Goal: Task Accomplishment & Management: Manage account settings

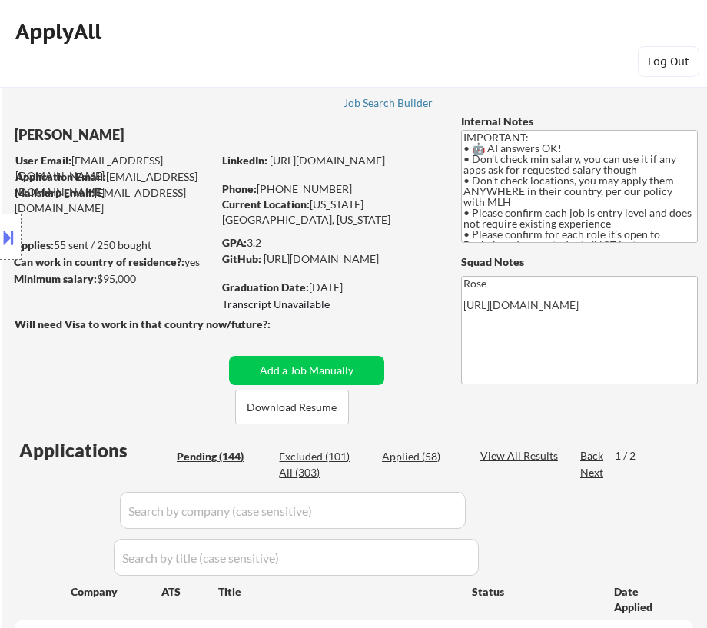
select select ""pending""
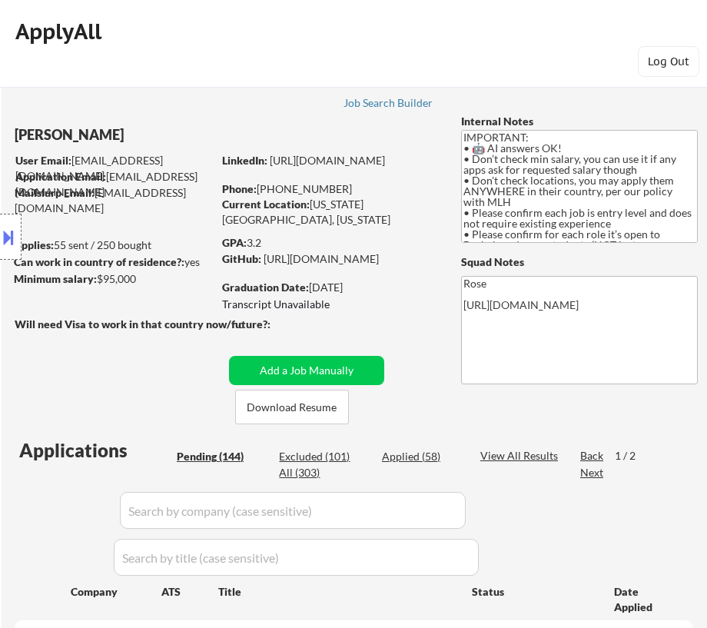
select select ""pending""
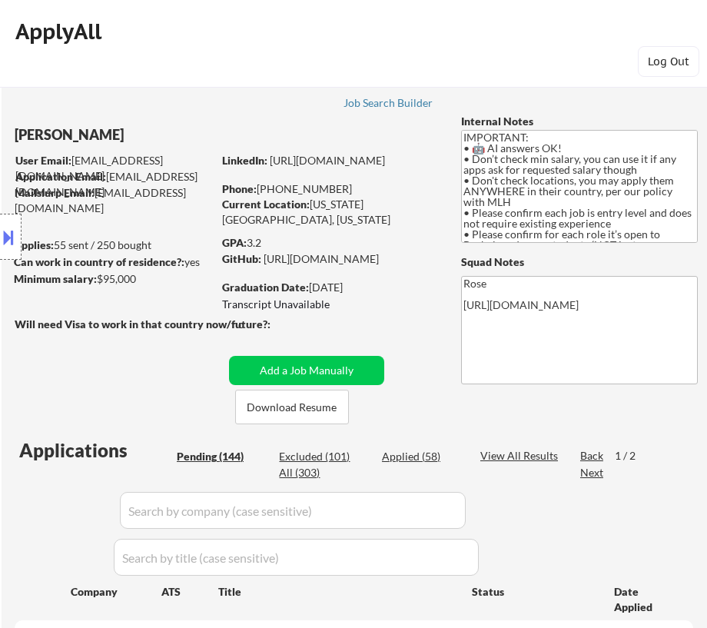
select select ""pending""
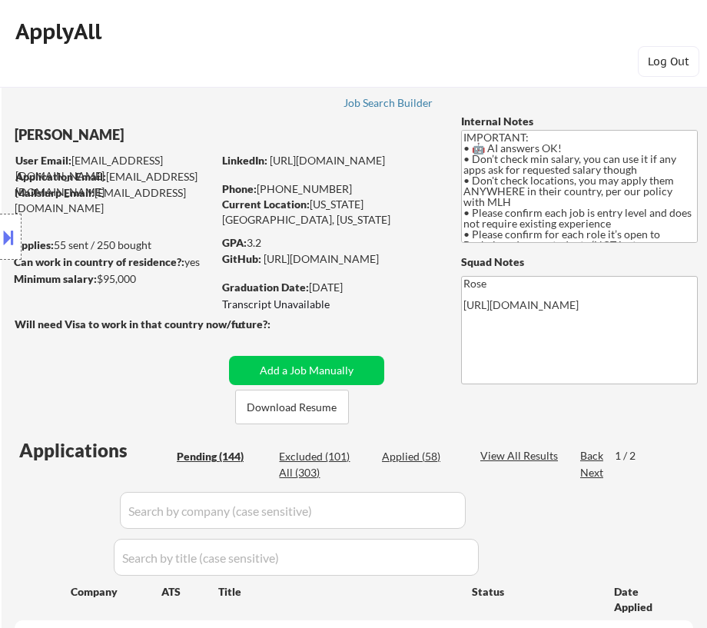
select select ""pending""
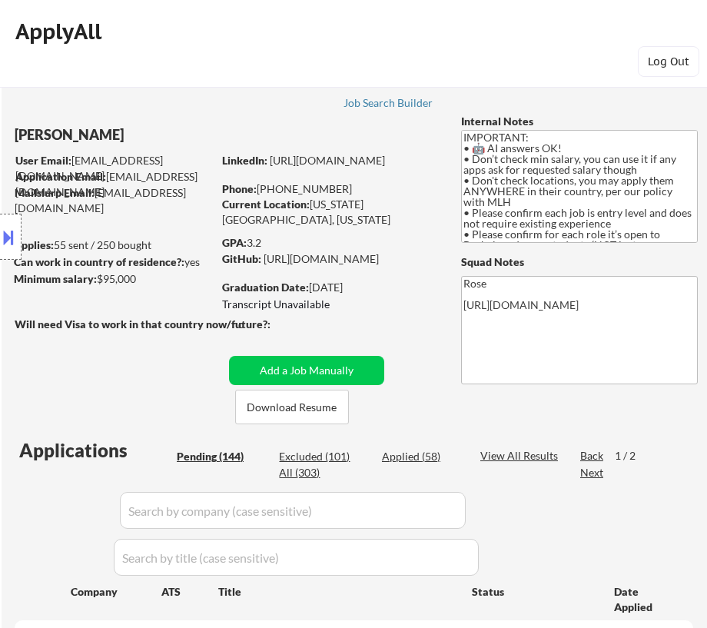
select select ""pending""
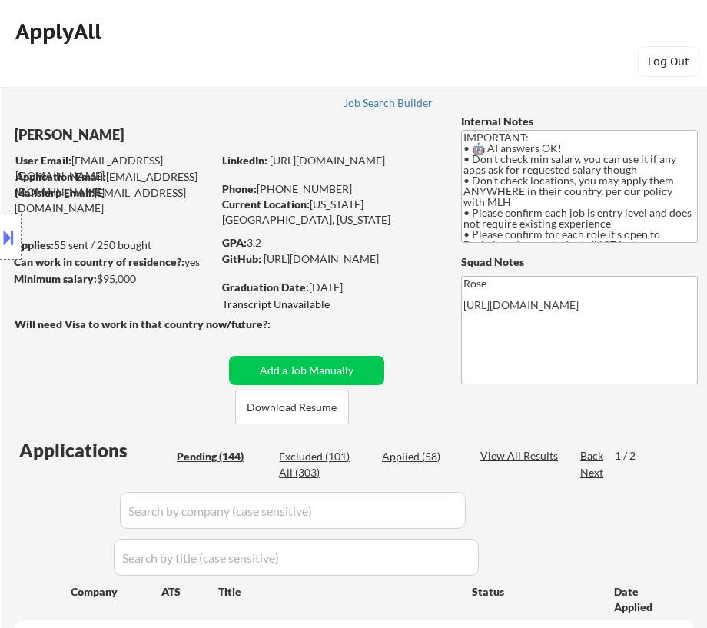
select select ""pending""
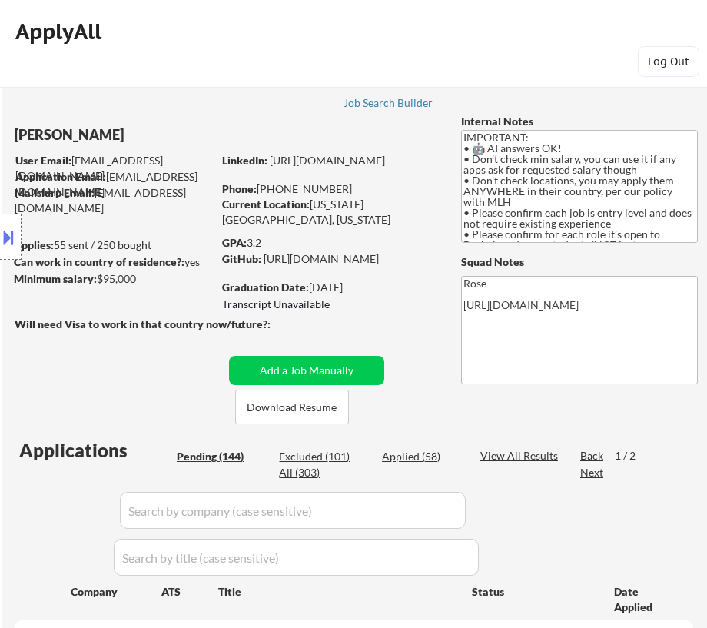
select select ""pending""
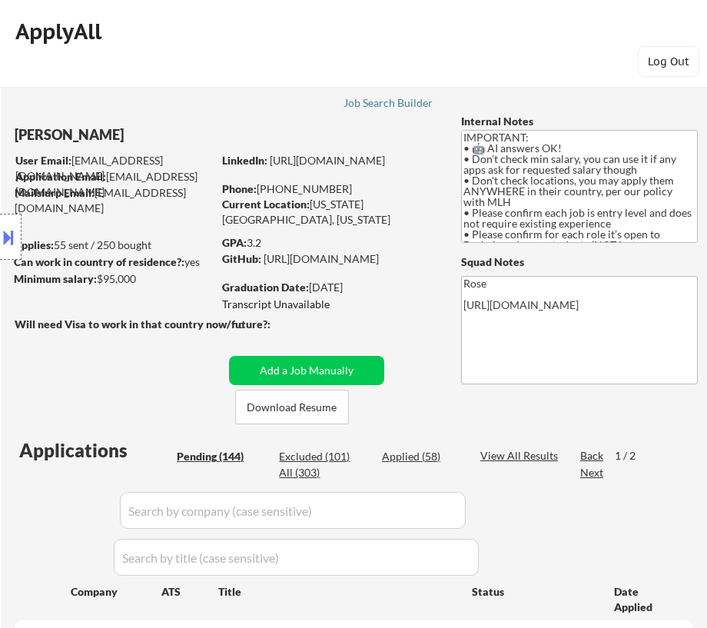
select select ""pending""
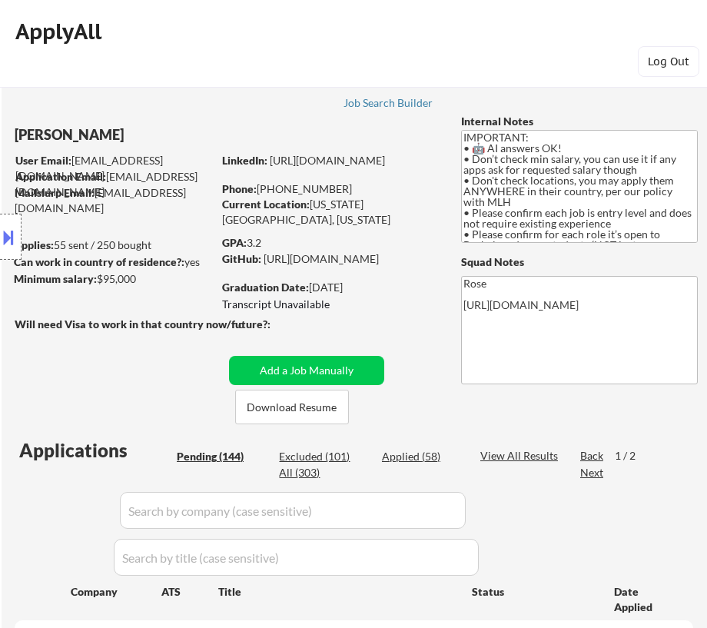
select select ""pending""
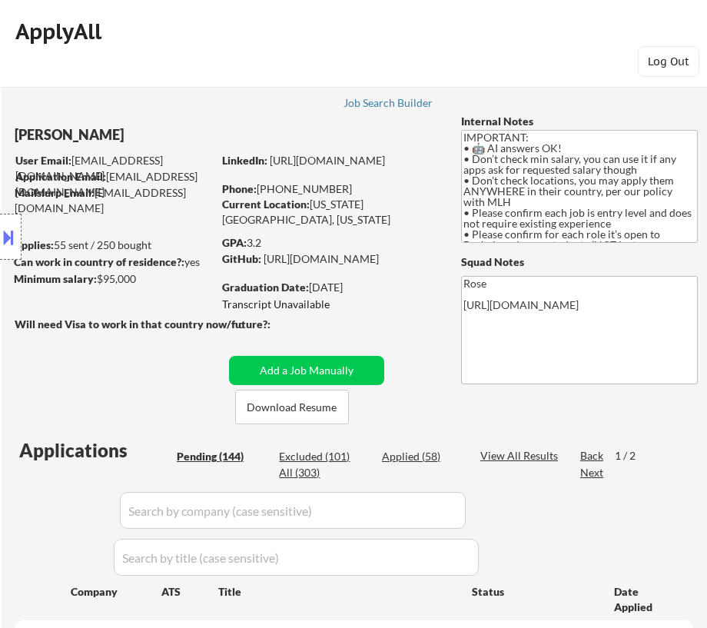
select select ""pending""
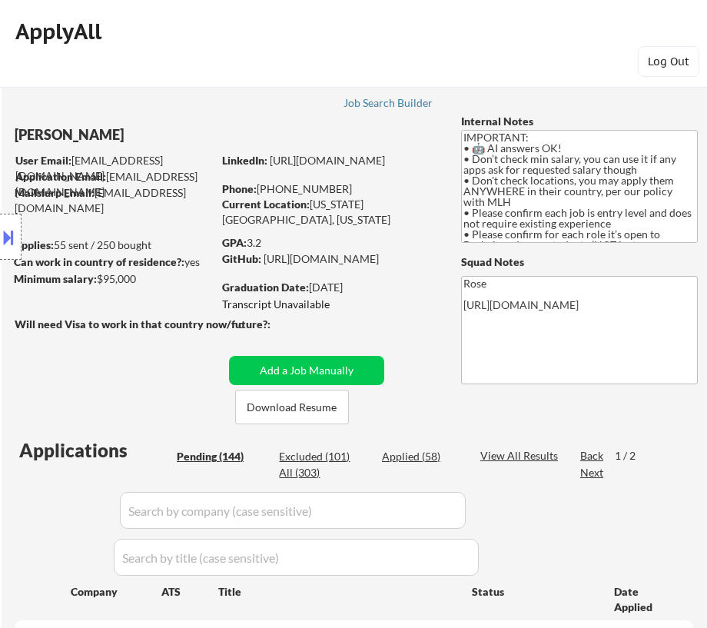
select select ""pending""
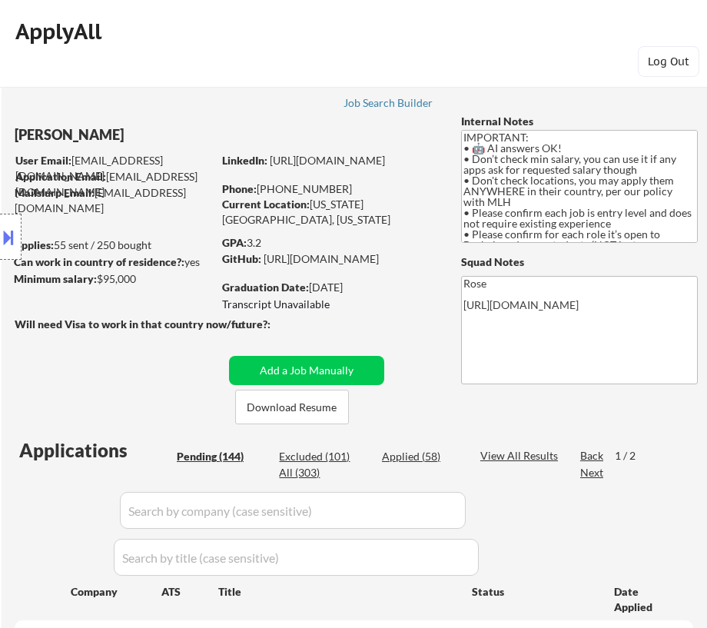
select select ""pending""
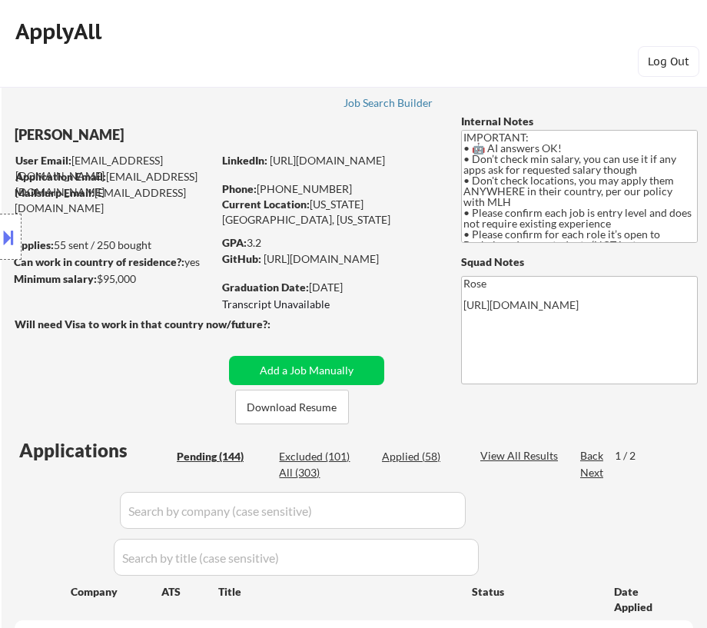
select select ""pending""
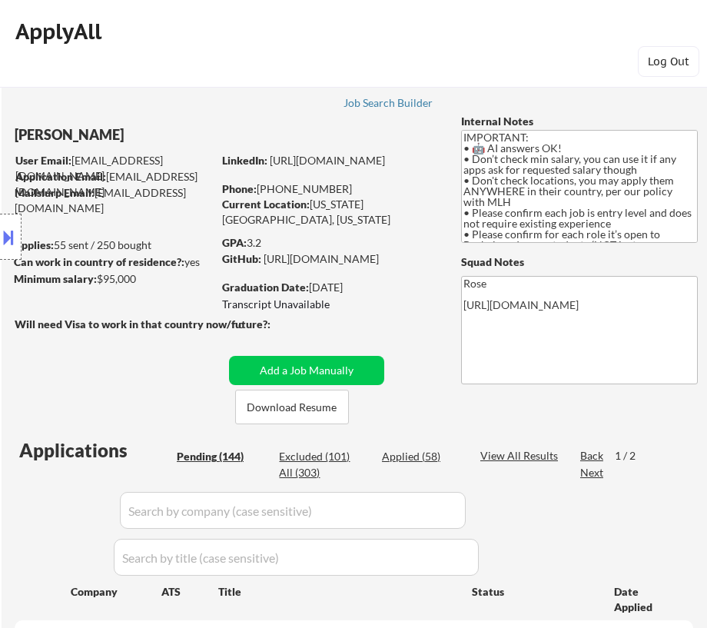
select select ""pending""
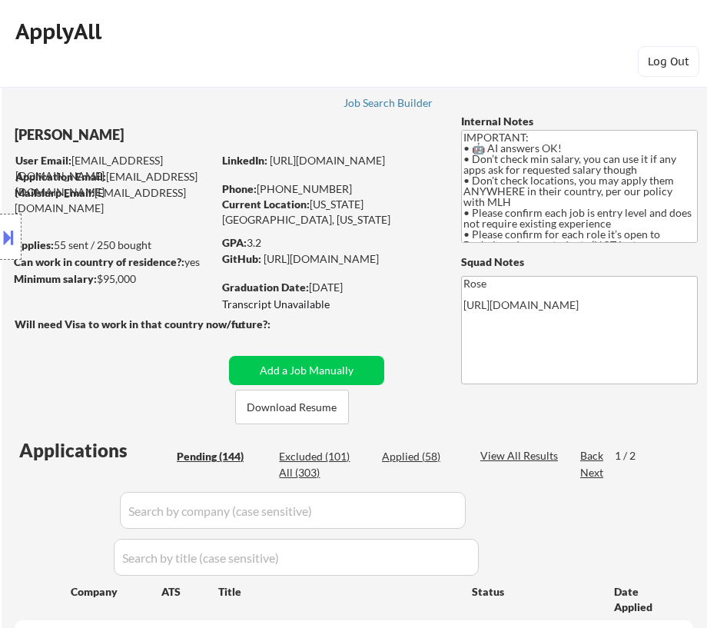
select select ""pending""
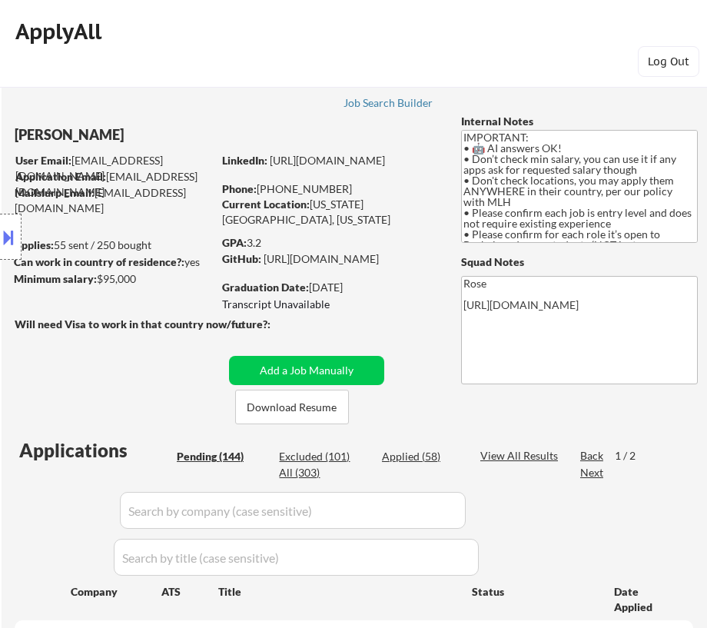
select select ""pending""
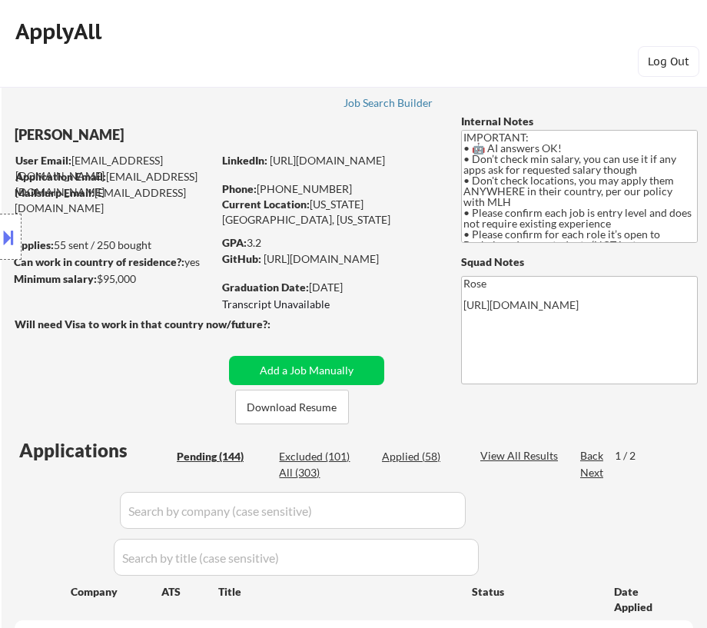
select select ""pending""
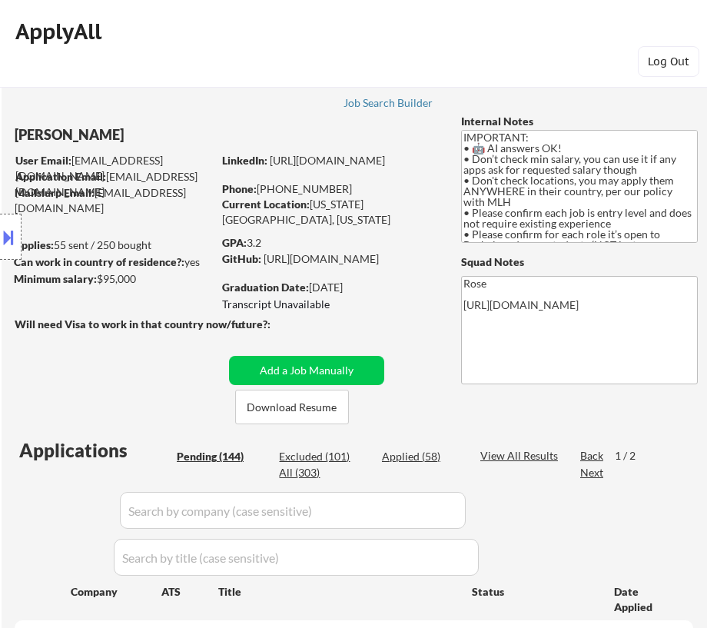
select select ""pending""
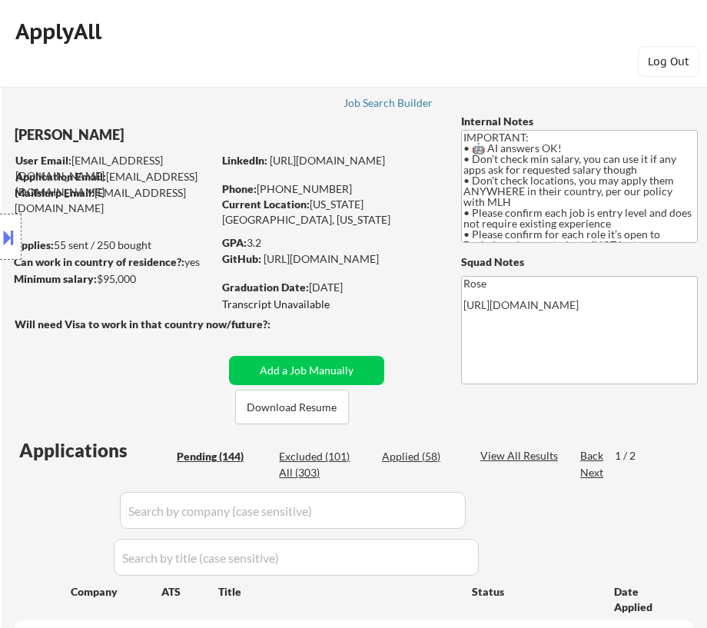
select select ""pending""
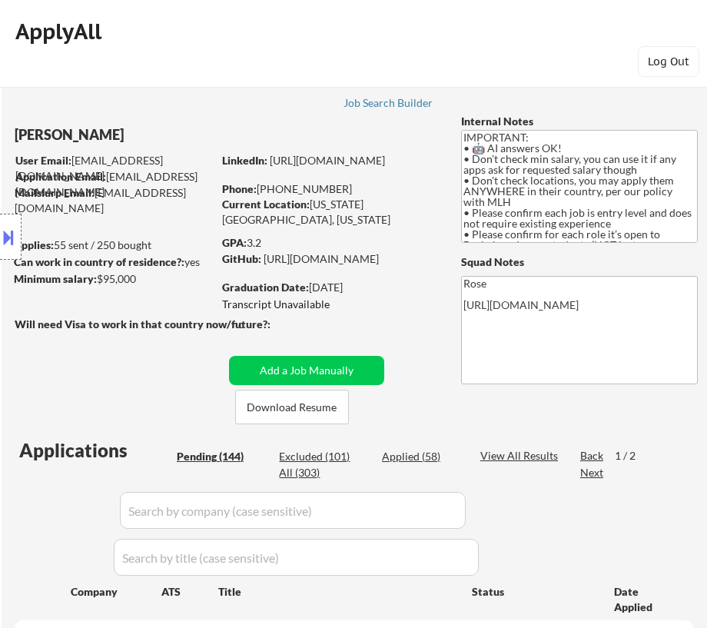
select select ""pending""
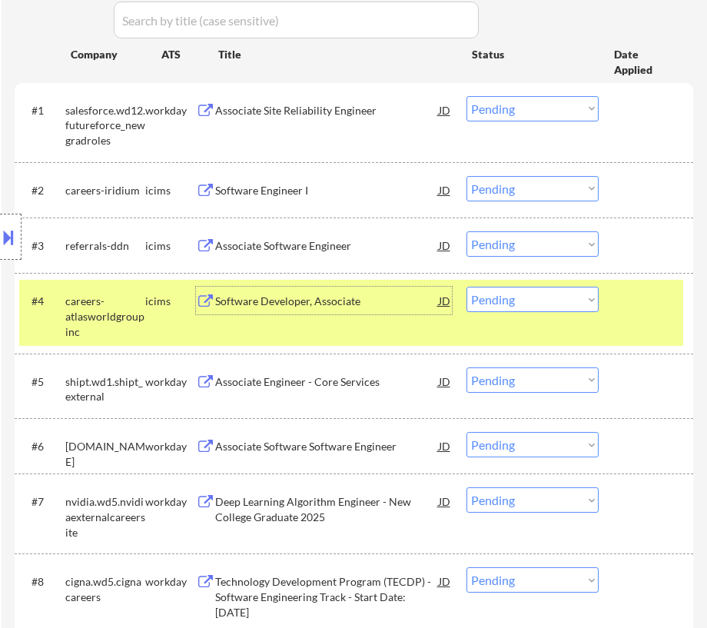
scroll to position [559, 0]
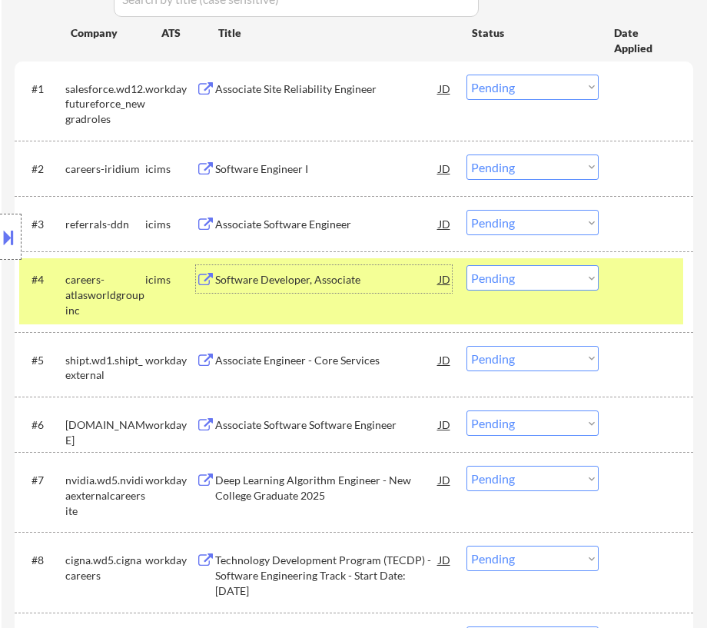
click at [509, 354] on select "Choose an option... Pending Applied Excluded (Questions) Excluded (Expired) Exc…" at bounding box center [533, 358] width 132 height 25
click at [467, 346] on select "Choose an option... Pending Applied Excluded (Questions) Excluded (Expired) Exc…" at bounding box center [533, 358] width 132 height 25
select select ""pending""
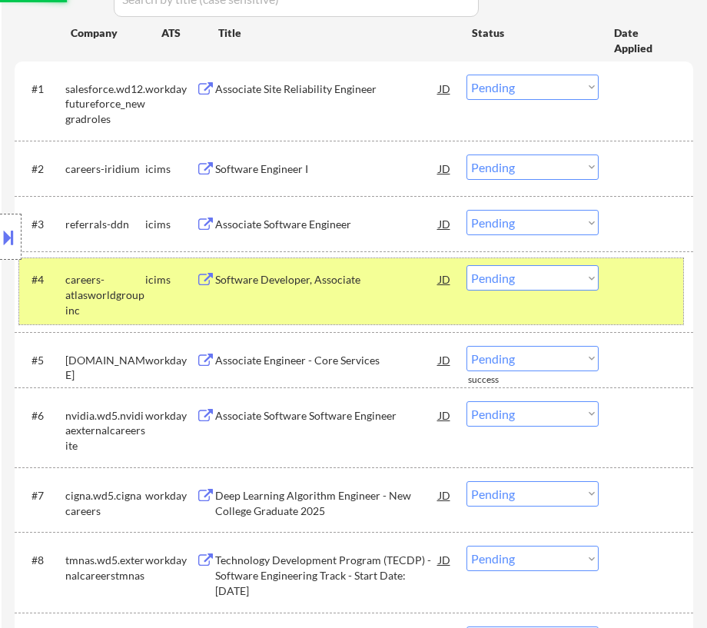
click at [652, 295] on div "#4 careers-atlasworldgroupinc icims Software Developer, Associate JD Choose an …" at bounding box center [351, 291] width 664 height 66
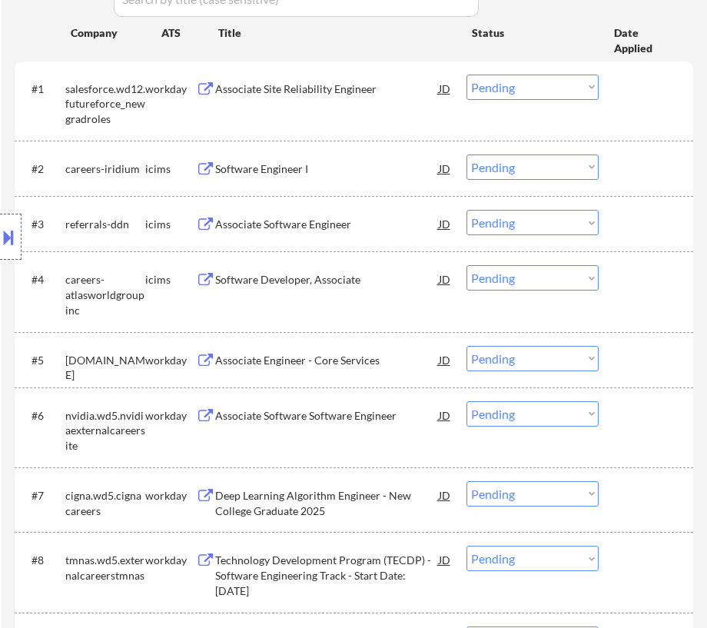
click at [338, 92] on div "Associate Site Reliability Engineer" at bounding box center [326, 89] width 223 height 15
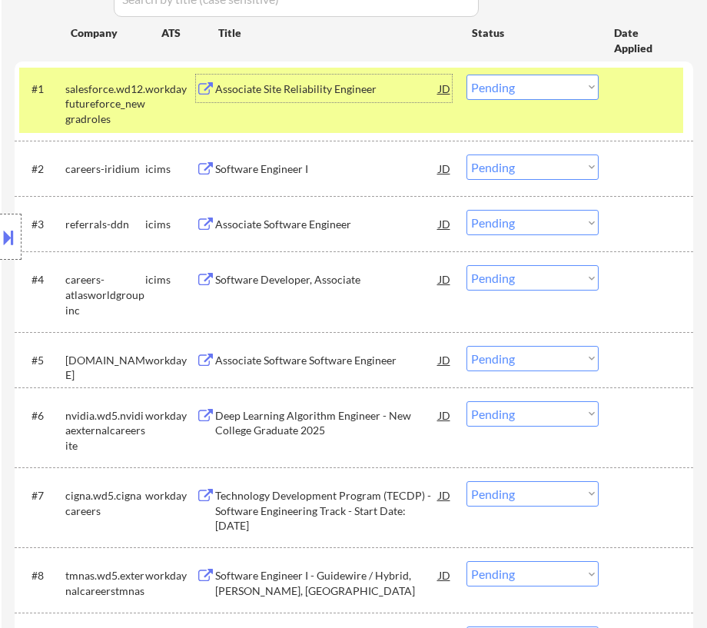
click at [553, 89] on select "Choose an option... Pending Applied Excluded (Questions) Excluded (Expired) Exc…" at bounding box center [533, 87] width 132 height 25
click at [467, 75] on select "Choose an option... Pending Applied Excluded (Questions) Excluded (Expired) Exc…" at bounding box center [533, 87] width 132 height 25
select select ""pending""
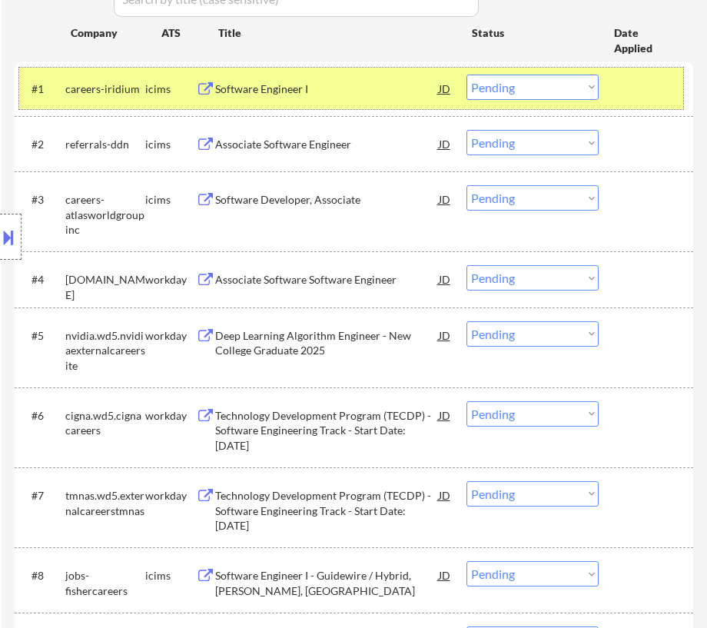
click at [607, 92] on div "#1 careers-iridium icims Software Engineer I JD Choose an option... Pending App…" at bounding box center [351, 89] width 664 height 42
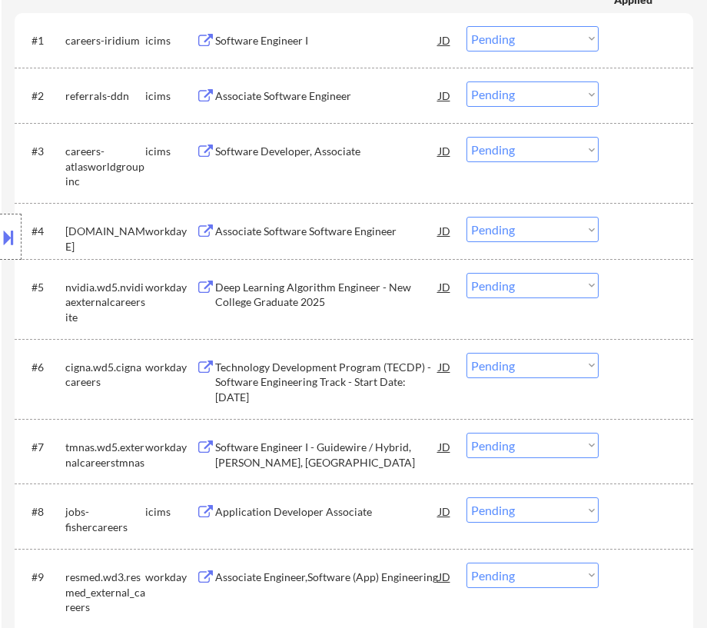
scroll to position [629, 0]
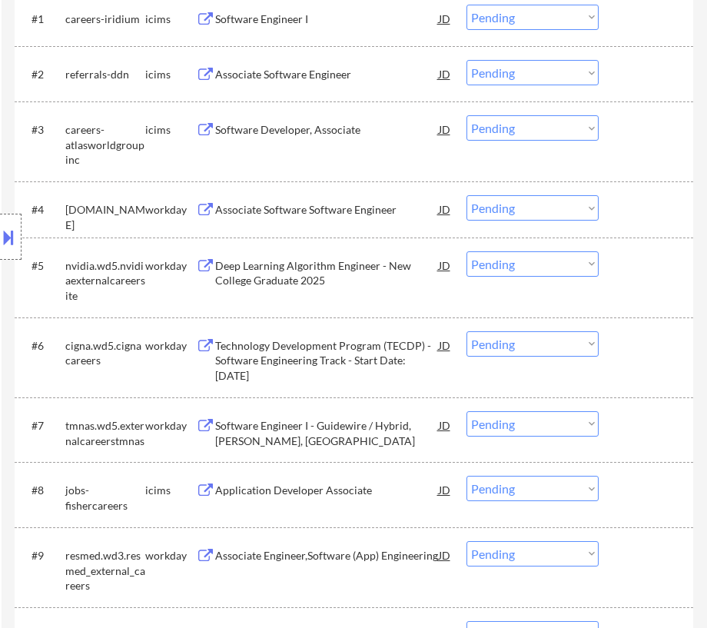
click at [317, 211] on div "Associate Software Software Engineer" at bounding box center [326, 209] width 223 height 15
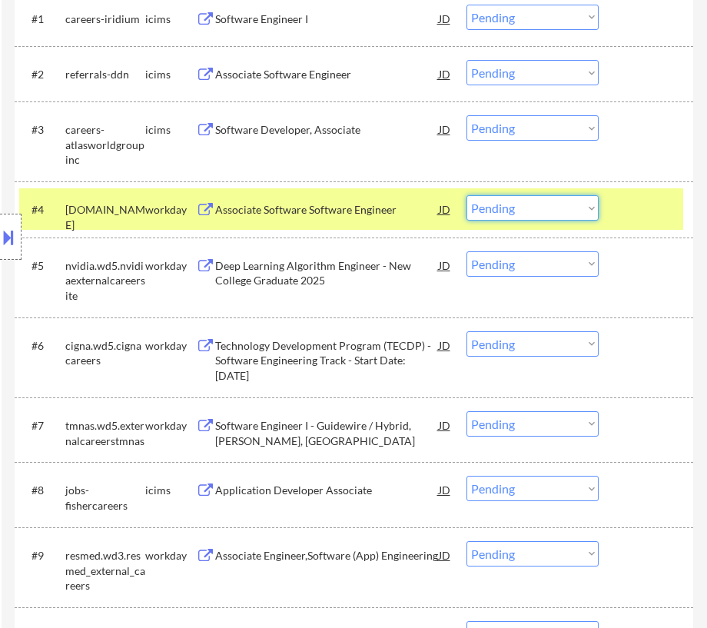
click at [580, 217] on select "Choose an option... Pending Applied Excluded (Questions) Excluded (Expired) Exc…" at bounding box center [533, 207] width 132 height 25
click at [467, 195] on select "Choose an option... Pending Applied Excluded (Questions) Excluded (Expired) Exc…" at bounding box center [533, 207] width 132 height 25
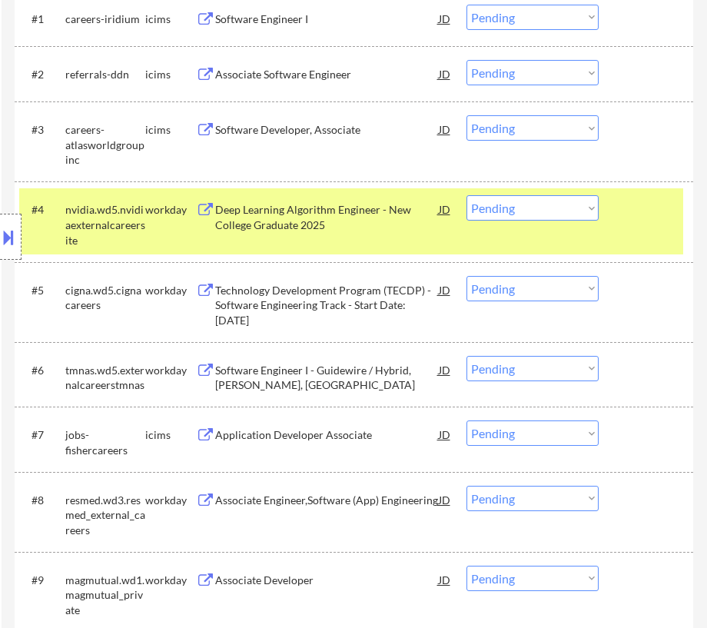
click at [389, 225] on div "Deep Learning Algorithm Engineer - New College Graduate 2025" at bounding box center [326, 217] width 223 height 30
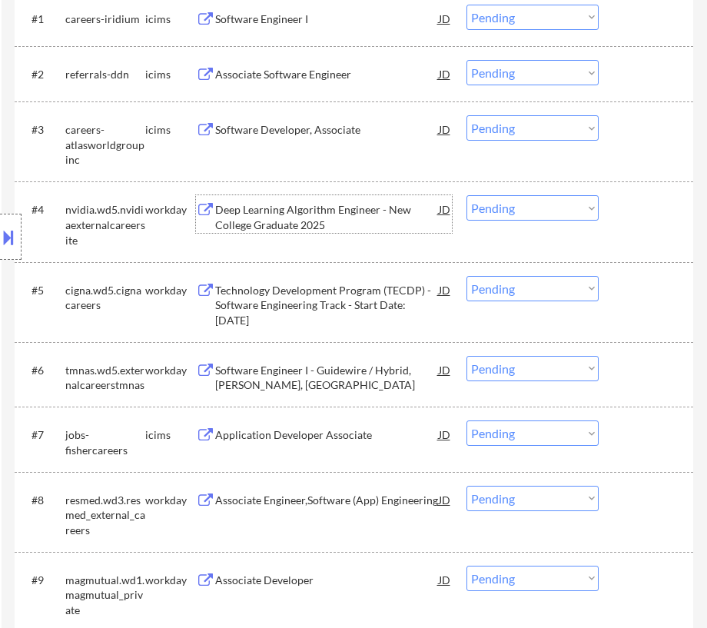
click at [577, 212] on select "Choose an option... Pending Applied Excluded (Questions) Excluded (Expired) Exc…" at bounding box center [533, 207] width 132 height 25
click at [467, 195] on select "Choose an option... Pending Applied Excluded (Questions) Excluded (Expired) Exc…" at bounding box center [533, 207] width 132 height 25
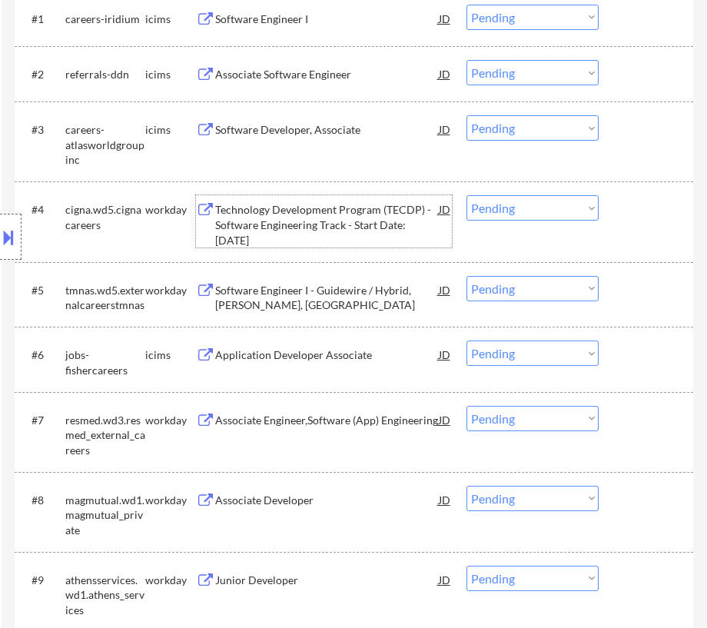
click at [374, 241] on div "Technology Development Program (TECDP) - Software Engineering Track - Start Dat…" at bounding box center [326, 224] width 223 height 45
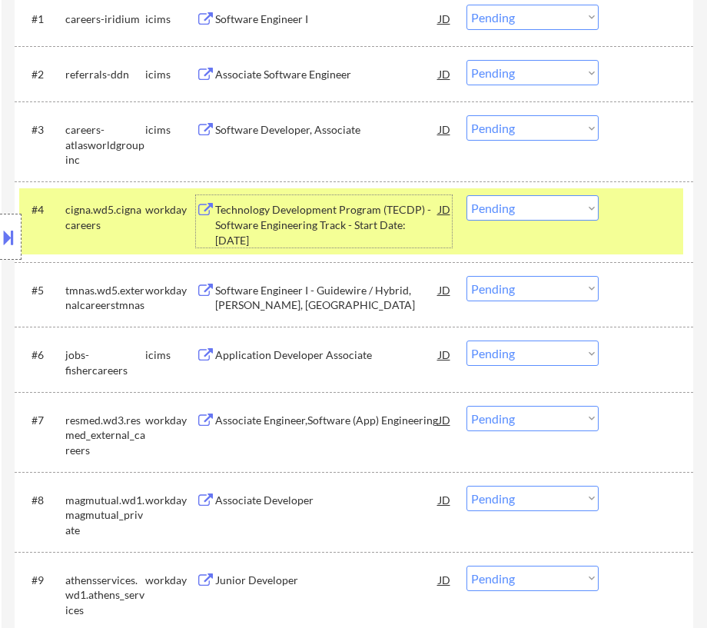
click at [541, 213] on select "Choose an option... Pending Applied Excluded (Questions) Excluded (Expired) Exc…" at bounding box center [533, 207] width 132 height 25
click at [467, 195] on select "Choose an option... Pending Applied Excluded (Questions) Excluded (Expired) Exc…" at bounding box center [533, 207] width 132 height 25
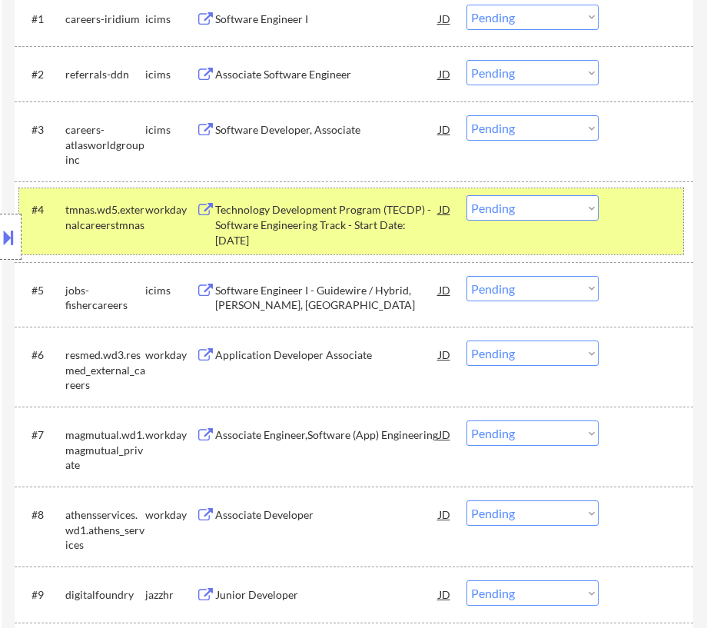
click at [645, 207] on div at bounding box center [648, 209] width 54 height 28
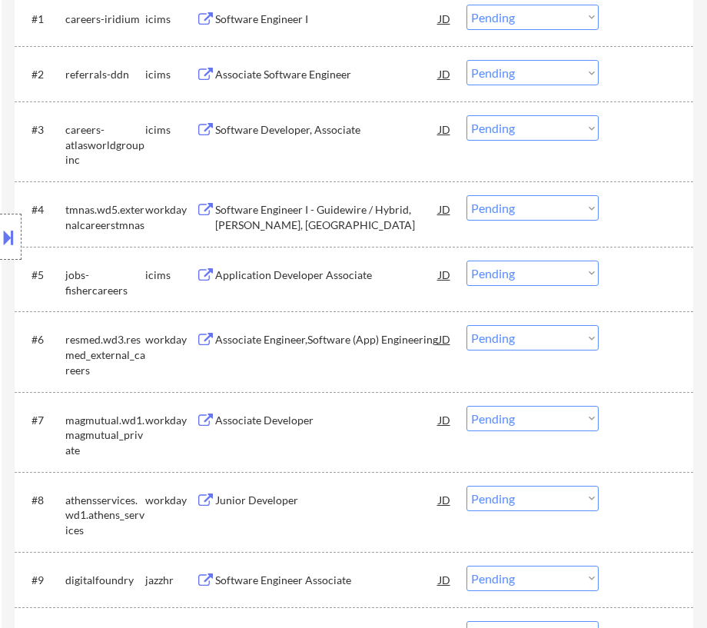
click at [271, 207] on div "Location Inclusions: country:[GEOGRAPHIC_DATA]" at bounding box center [137, 237] width 275 height 285
click at [289, 209] on div "Software Engineer I - Guidewire / Hybrid, [PERSON_NAME], [GEOGRAPHIC_DATA]" at bounding box center [326, 217] width 223 height 30
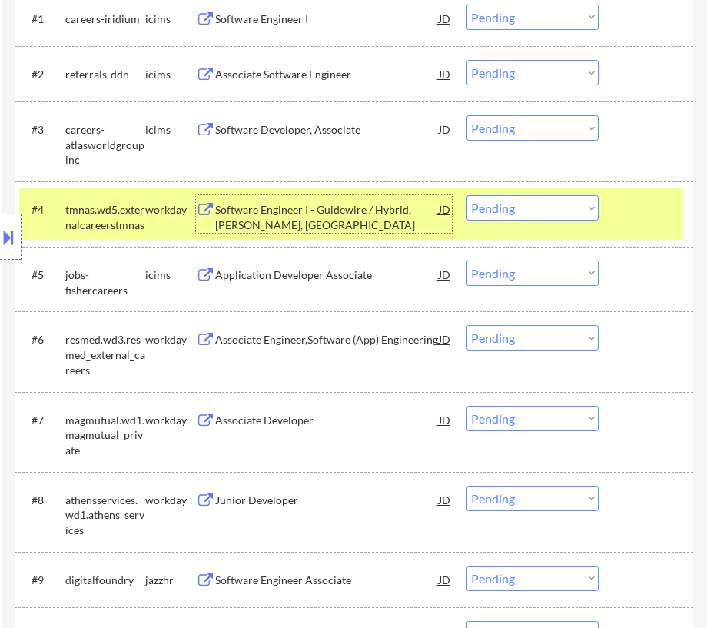
click at [544, 211] on select "Choose an option... Pending Applied Excluded (Questions) Excluded (Expired) Exc…" at bounding box center [533, 207] width 132 height 25
click at [467, 195] on select "Choose an option... Pending Applied Excluded (Questions) Excluded (Expired) Exc…" at bounding box center [533, 207] width 132 height 25
select select ""pending""
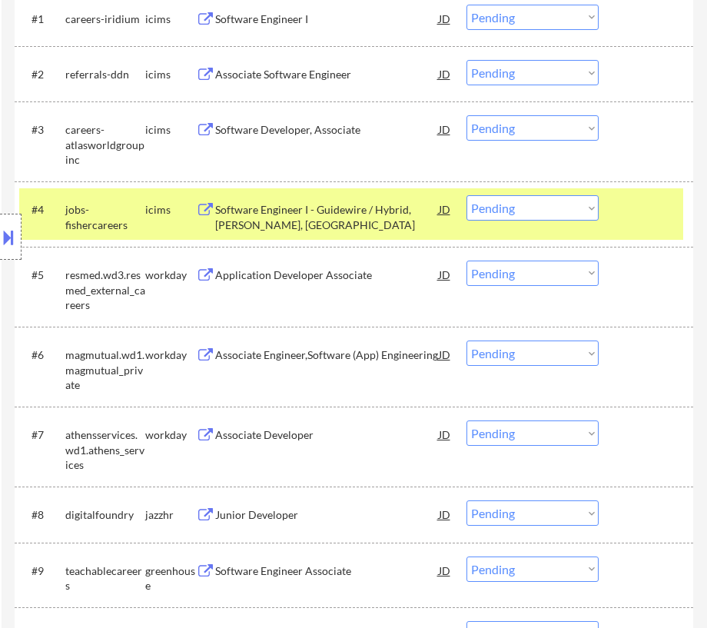
click at [633, 211] on div at bounding box center [648, 209] width 54 height 28
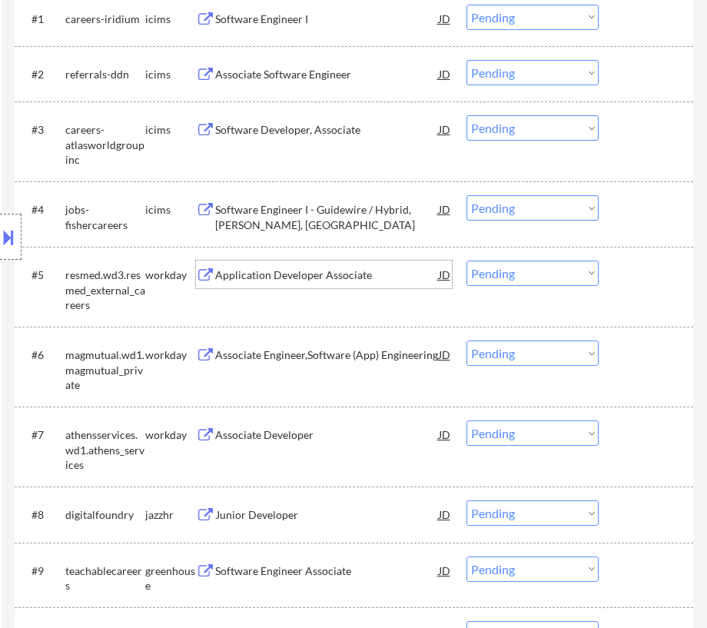
click at [347, 277] on div "Application Developer Associate" at bounding box center [326, 275] width 223 height 15
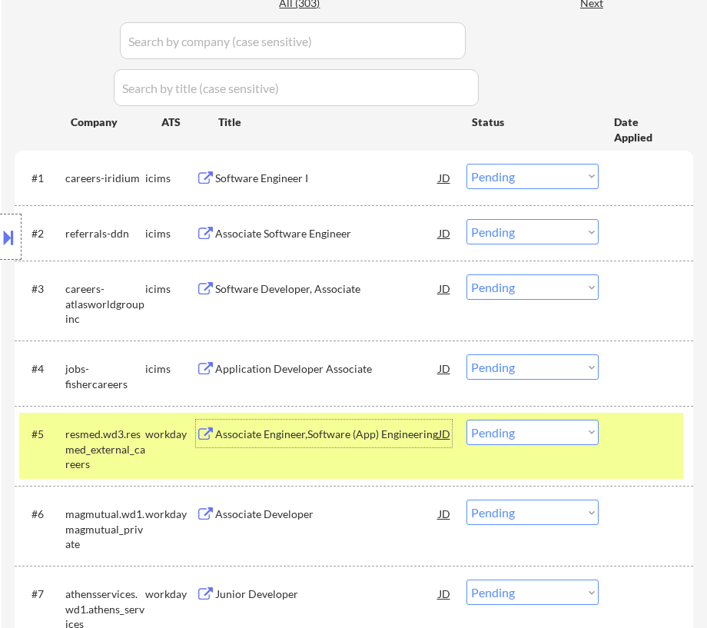
scroll to position [489, 0]
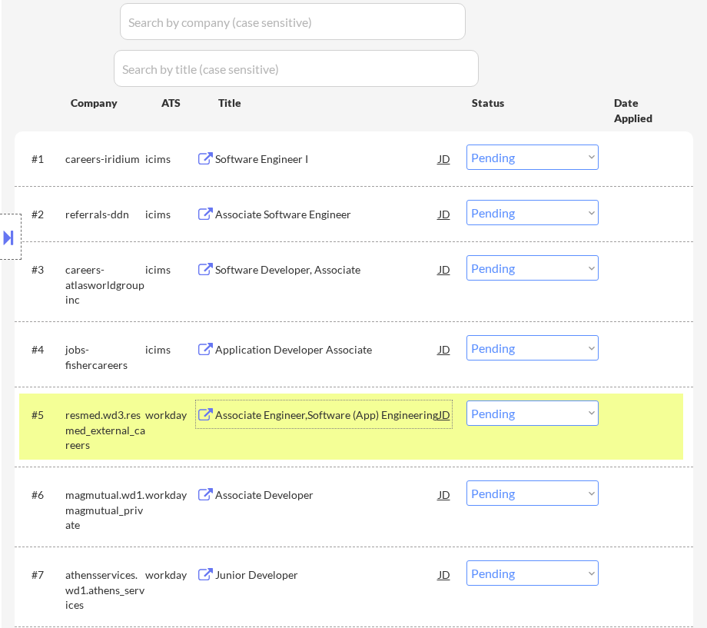
click at [588, 411] on select "Choose an option... Pending Applied Excluded (Questions) Excluded (Expired) Exc…" at bounding box center [533, 413] width 132 height 25
click at [467, 401] on select "Choose an option... Pending Applied Excluded (Questions) Excluded (Expired) Exc…" at bounding box center [533, 413] width 132 height 25
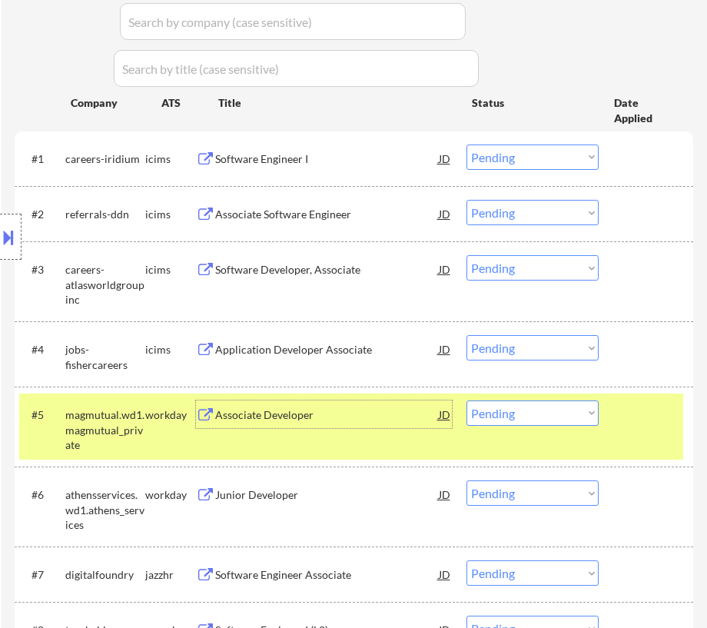
click at [393, 411] on div "Associate Developer" at bounding box center [326, 415] width 223 height 15
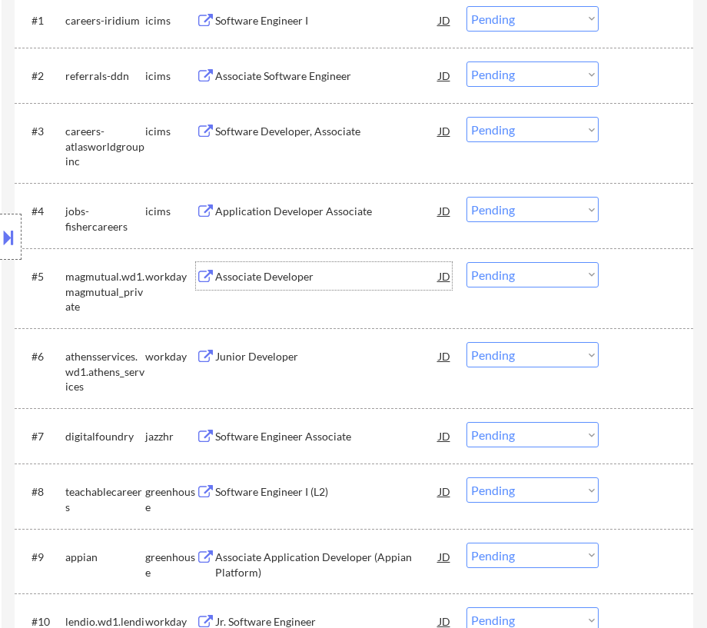
scroll to position [629, 0]
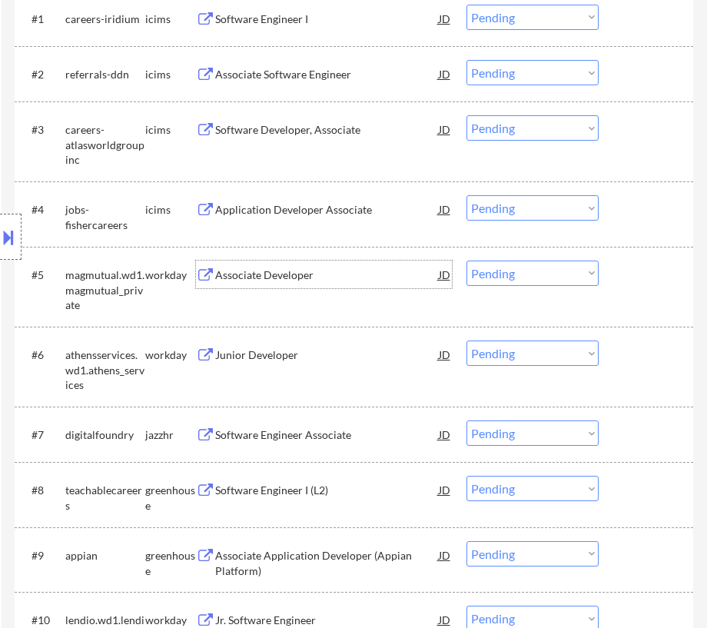
click at [566, 265] on select "Choose an option... Pending Applied Excluded (Questions) Excluded (Expired) Exc…" at bounding box center [533, 273] width 132 height 25
click at [467, 261] on select "Choose an option... Pending Applied Excluded (Questions) Excluded (Expired) Exc…" at bounding box center [533, 273] width 132 height 25
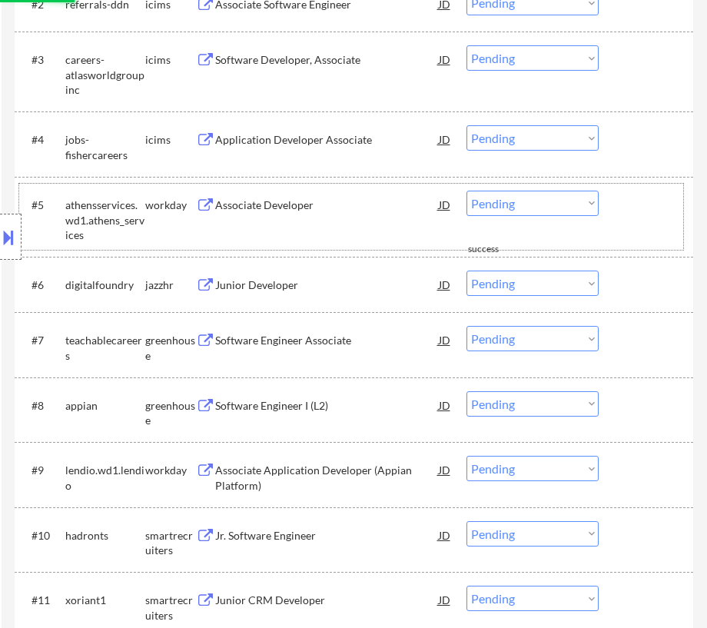
click at [333, 235] on div "#5 athensservices.wd1.athens_services workday Associate Developer JD Choose an …" at bounding box center [351, 217] width 664 height 66
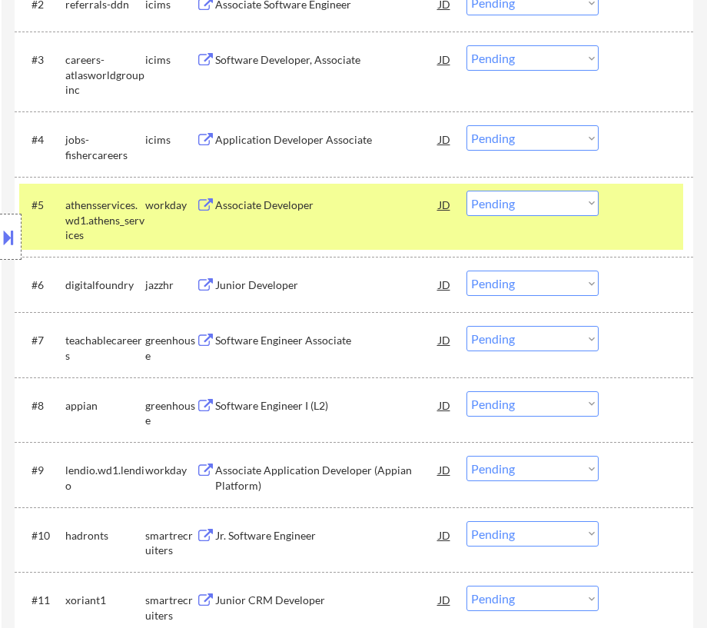
click at [335, 231] on div "#5 athensservices.wd1.athens_services workday Associate Developer JD Choose an …" at bounding box center [351, 217] width 664 height 66
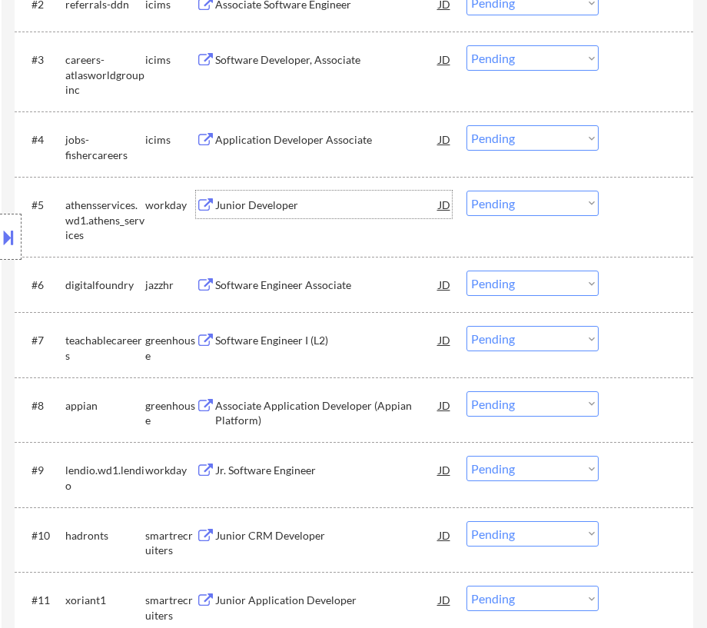
click at [340, 198] on div "Junior Developer" at bounding box center [326, 205] width 223 height 15
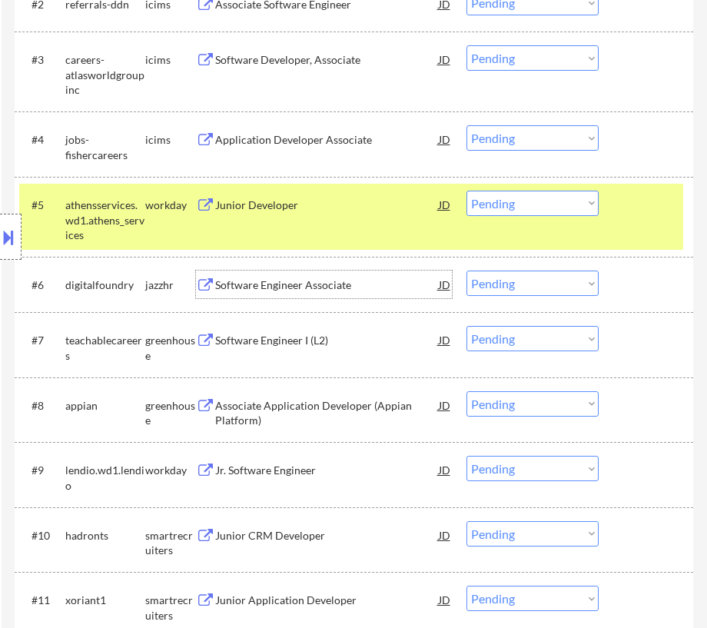
click at [374, 286] on div "Software Engineer Associate" at bounding box center [326, 285] width 223 height 15
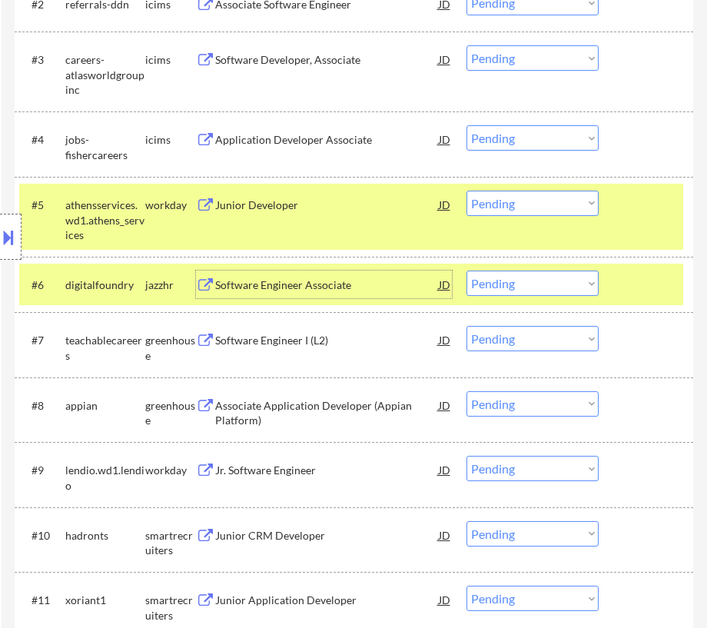
click at [535, 203] on select "Choose an option... Pending Applied Excluded (Questions) Excluded (Expired) Exc…" at bounding box center [533, 203] width 132 height 25
click at [467, 191] on select "Choose an option... Pending Applied Excluded (Questions) Excluded (Expired) Exc…" at bounding box center [533, 203] width 132 height 25
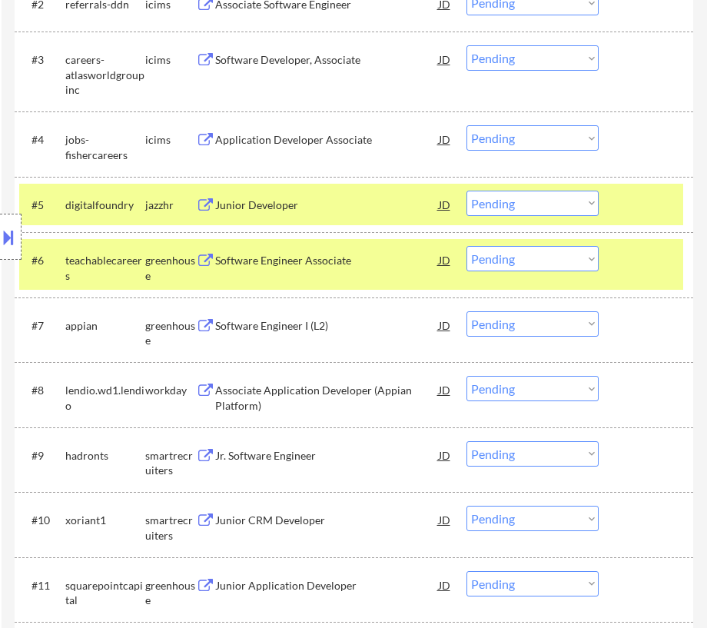
click at [638, 248] on div at bounding box center [648, 260] width 54 height 28
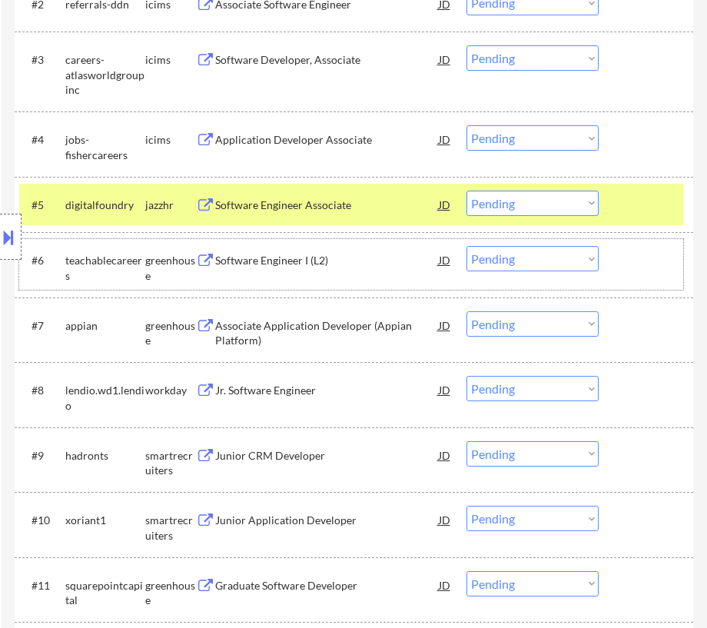
click at [400, 261] on div "Software Engineer I (L2)" at bounding box center [326, 260] width 223 height 15
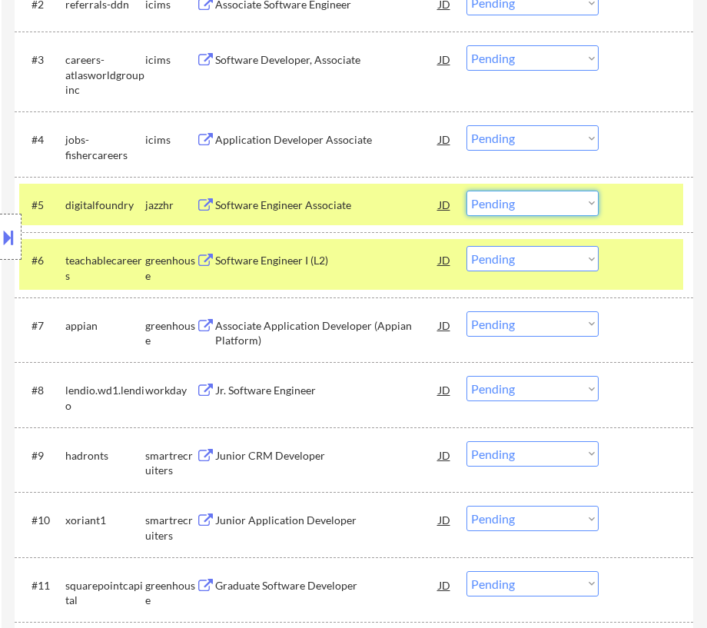
click at [533, 202] on select "Choose an option... Pending Applied Excluded (Questions) Excluded (Expired) Exc…" at bounding box center [533, 203] width 132 height 25
click at [467, 191] on select "Choose an option... Pending Applied Excluded (Questions) Excluded (Expired) Exc…" at bounding box center [533, 203] width 132 height 25
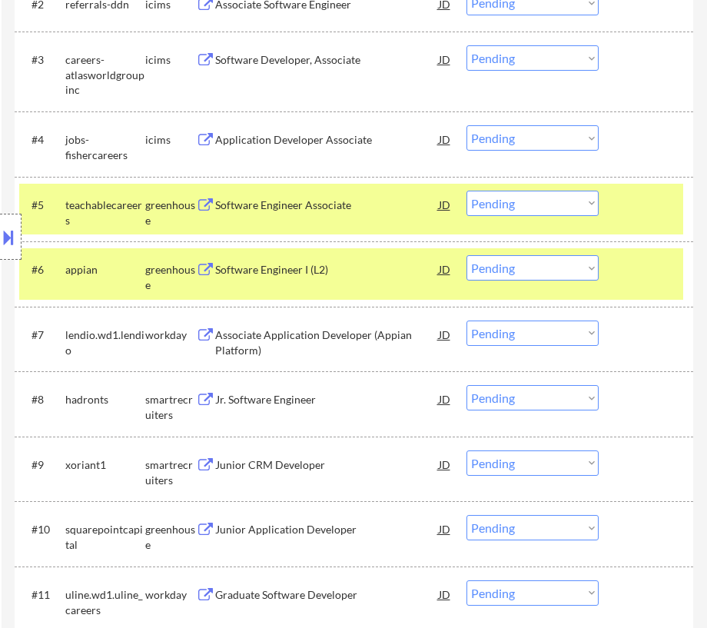
click at [645, 271] on div at bounding box center [648, 269] width 54 height 28
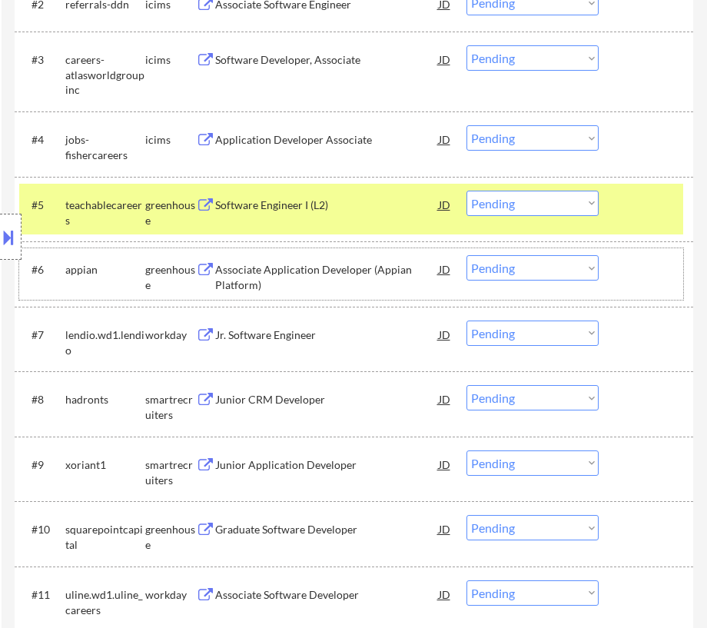
click at [351, 273] on div "Associate Application Developer (Appian Platform)" at bounding box center [326, 277] width 223 height 30
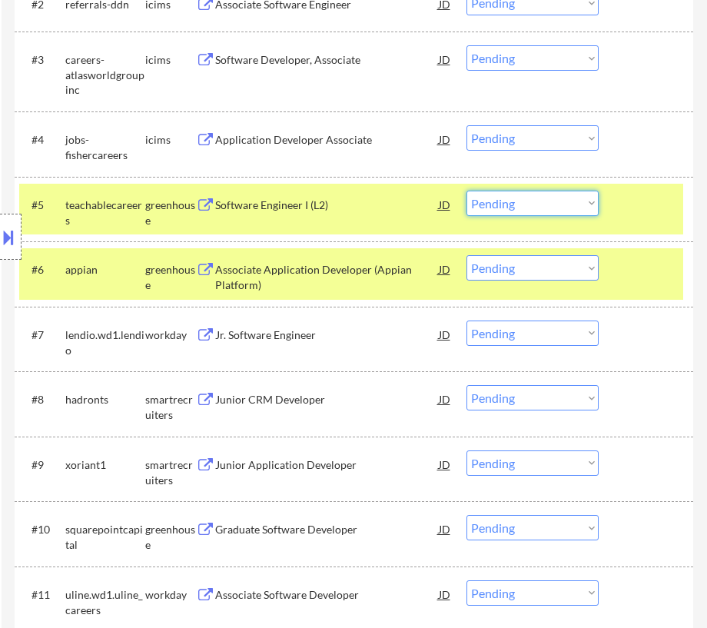
click at [554, 208] on select "Choose an option... Pending Applied Excluded (Questions) Excluded (Expired) Exc…" at bounding box center [533, 203] width 132 height 25
click at [467, 191] on select "Choose an option... Pending Applied Excluded (Questions) Excluded (Expired) Exc…" at bounding box center [533, 203] width 132 height 25
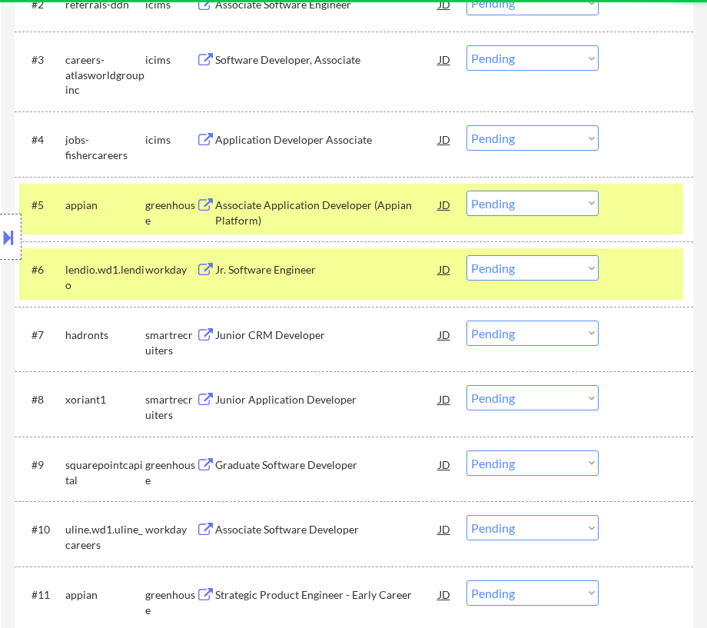
click at [663, 200] on div at bounding box center [648, 205] width 54 height 28
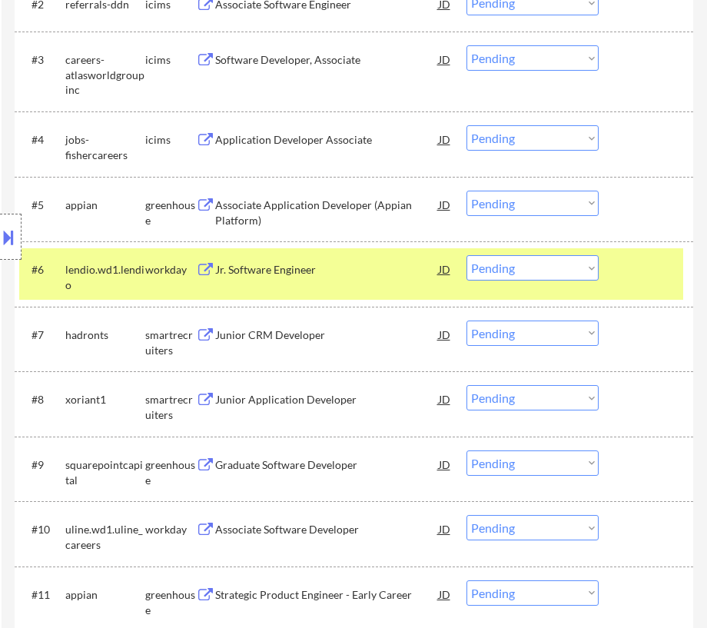
click at [647, 268] on div at bounding box center [648, 269] width 54 height 28
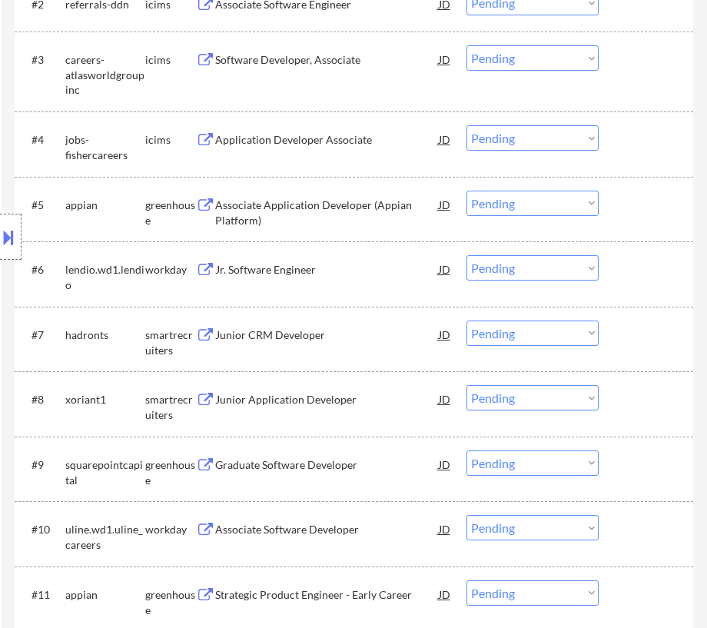
click at [358, 195] on div "Associate Application Developer (Appian Platform)" at bounding box center [326, 209] width 223 height 37
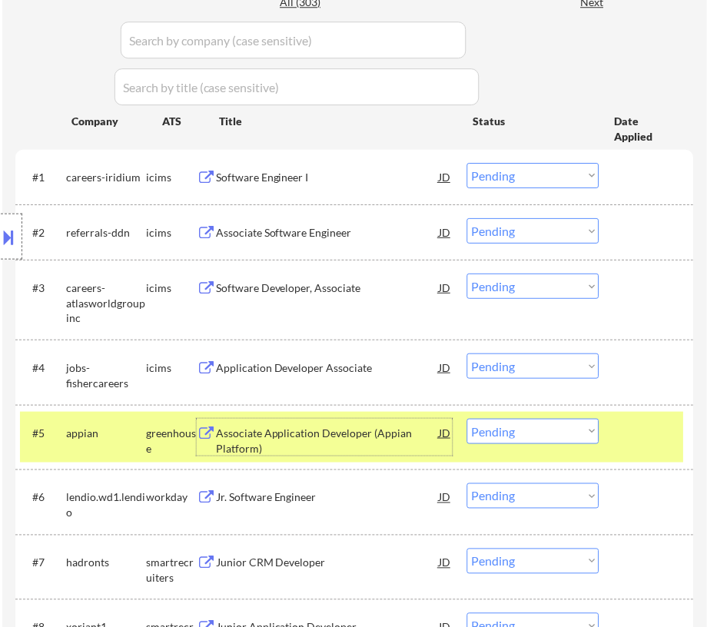
scroll to position [629, 0]
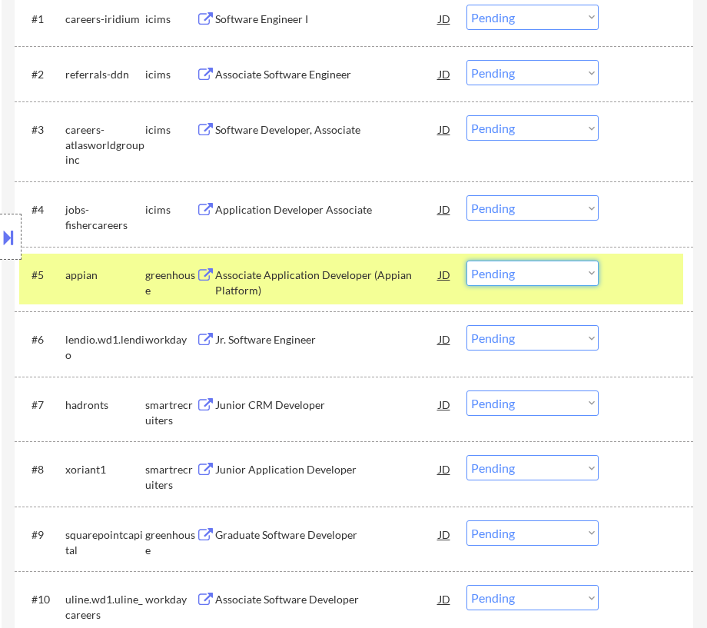
click at [588, 269] on select "Choose an option... Pending Applied Excluded (Questions) Excluded (Expired) Exc…" at bounding box center [533, 273] width 132 height 25
click at [467, 261] on select "Choose an option... Pending Applied Excluded (Questions) Excluded (Expired) Exc…" at bounding box center [533, 273] width 132 height 25
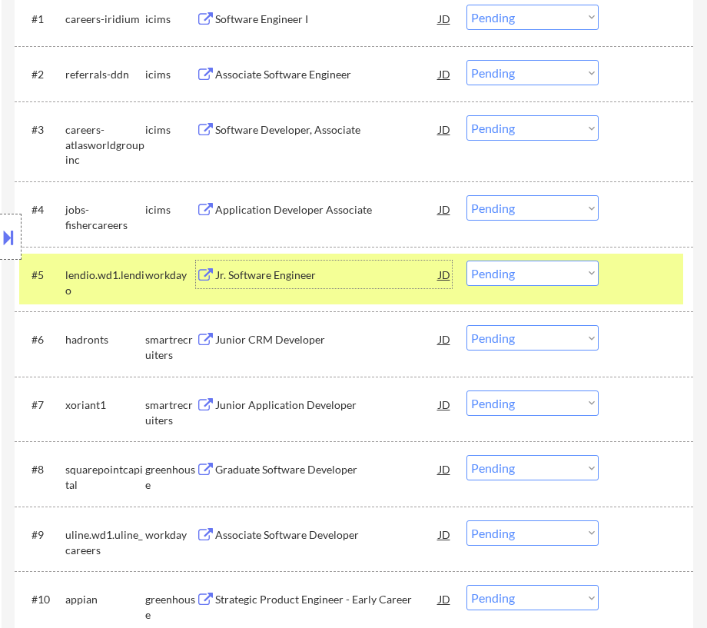
click at [331, 281] on div "Jr. Software Engineer" at bounding box center [326, 275] width 223 height 15
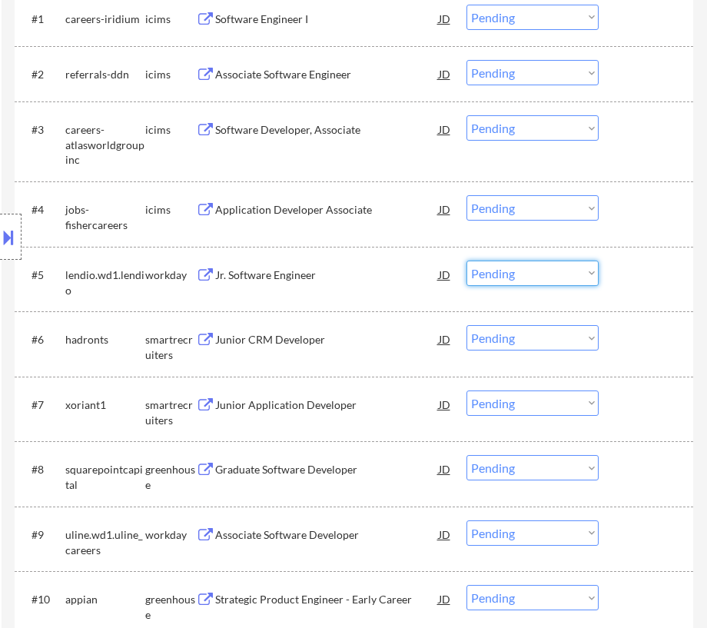
click at [544, 285] on select "Choose an option... Pending Applied Excluded (Questions) Excluded (Expired) Exc…" at bounding box center [533, 273] width 132 height 25
click at [467, 261] on select "Choose an option... Pending Applied Excluded (Questions) Excluded (Expired) Exc…" at bounding box center [533, 273] width 132 height 25
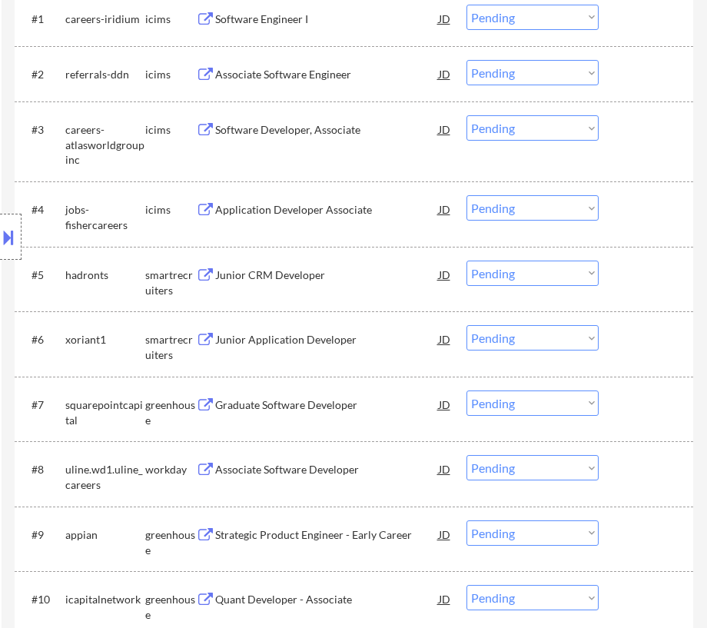
click at [348, 285] on div "Junior CRM Developer" at bounding box center [326, 275] width 223 height 28
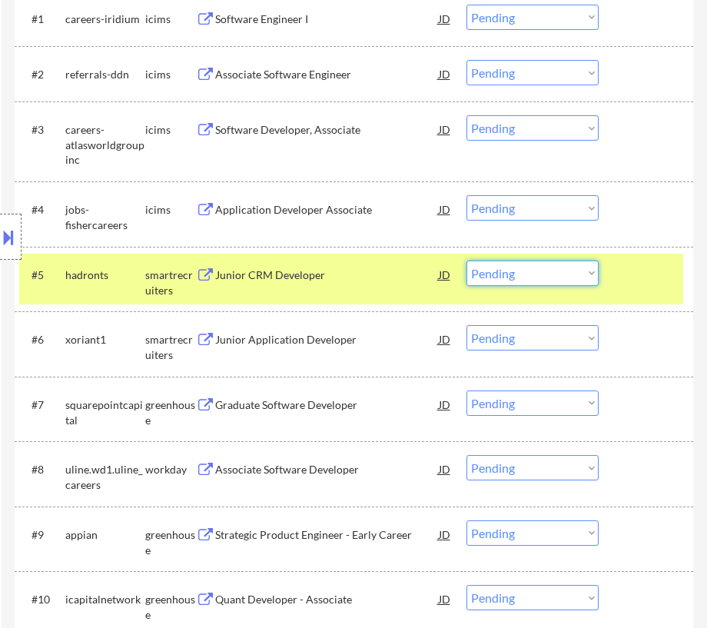
click at [538, 269] on select "Choose an option... Pending Applied Excluded (Questions) Excluded (Expired) Exc…" at bounding box center [533, 273] width 132 height 25
click at [467, 261] on select "Choose an option... Pending Applied Excluded (Questions) Excluded (Expired) Exc…" at bounding box center [533, 273] width 132 height 25
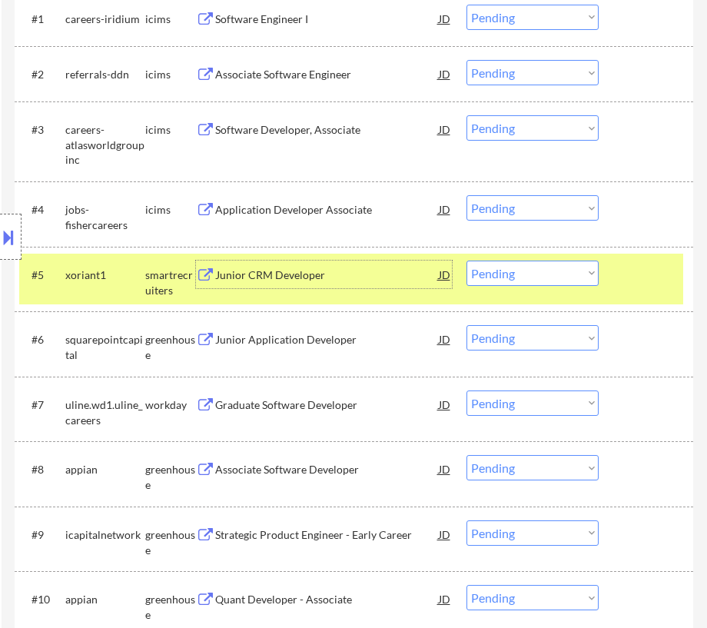
click at [400, 284] on div "Junior CRM Developer" at bounding box center [326, 275] width 223 height 28
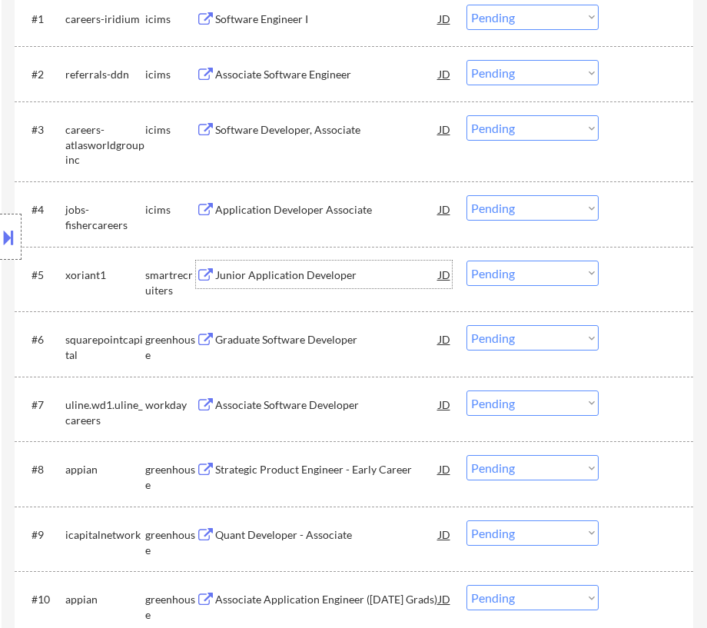
click at [401, 335] on div "Graduate Software Developer" at bounding box center [326, 339] width 223 height 15
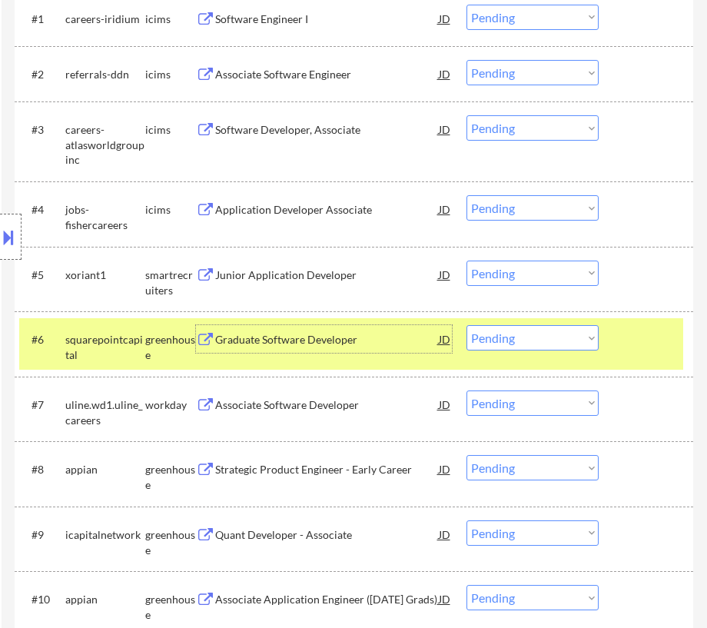
click at [542, 281] on select "Choose an option... Pending Applied Excluded (Questions) Excluded (Expired) Exc…" at bounding box center [533, 273] width 132 height 25
click at [467, 261] on select "Choose an option... Pending Applied Excluded (Questions) Excluded (Expired) Exc…" at bounding box center [533, 273] width 132 height 25
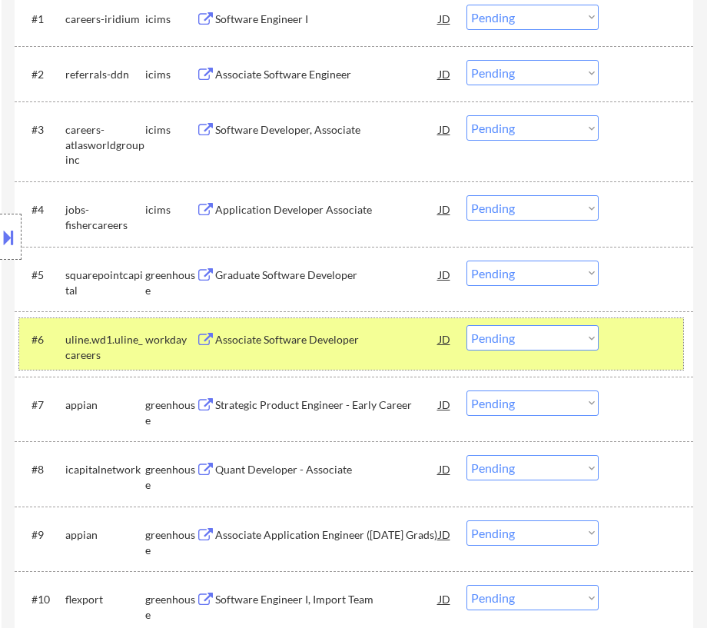
drag, startPoint x: 654, startPoint y: 358, endPoint x: 494, endPoint y: 316, distance: 165.2
click at [654, 358] on div "#6 uline.wd1.uline_careers workday Associate Software Developer JD Choose an op…" at bounding box center [351, 343] width 664 height 51
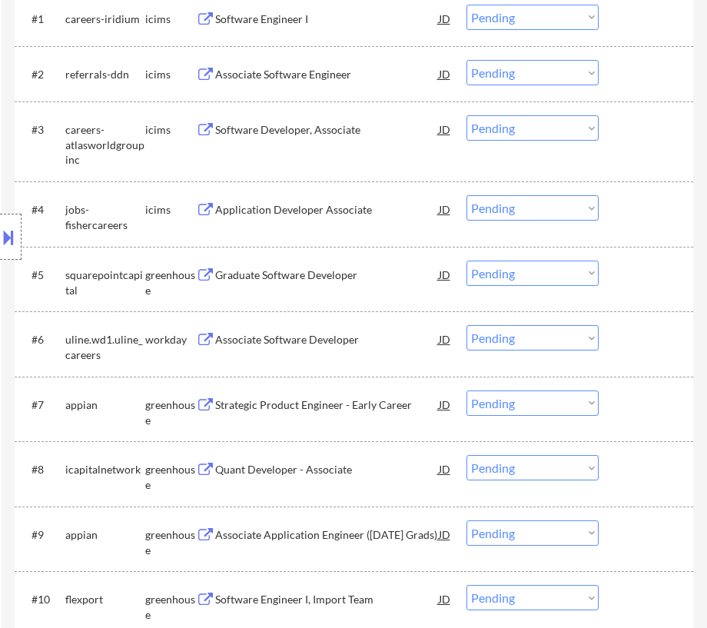
click at [341, 272] on div "Graduate Software Developer" at bounding box center [326, 275] width 223 height 15
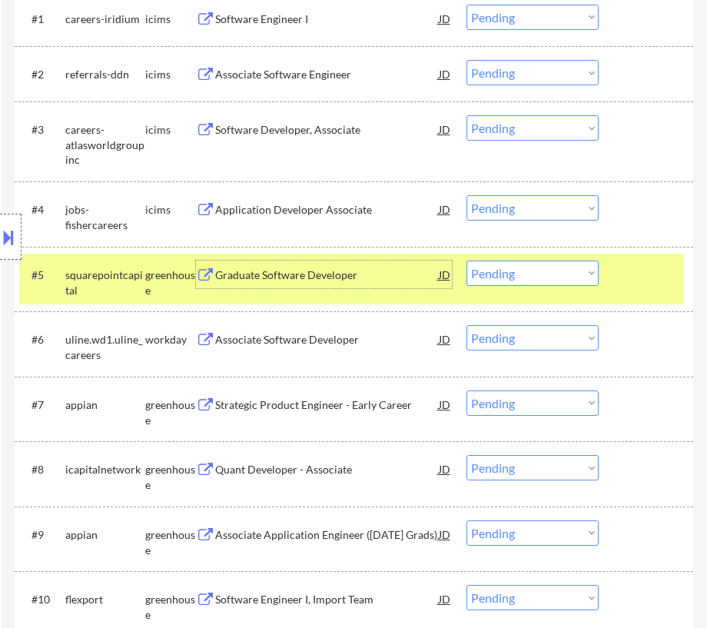
click at [345, 272] on div "Graduate Software Developer" at bounding box center [326, 275] width 223 height 15
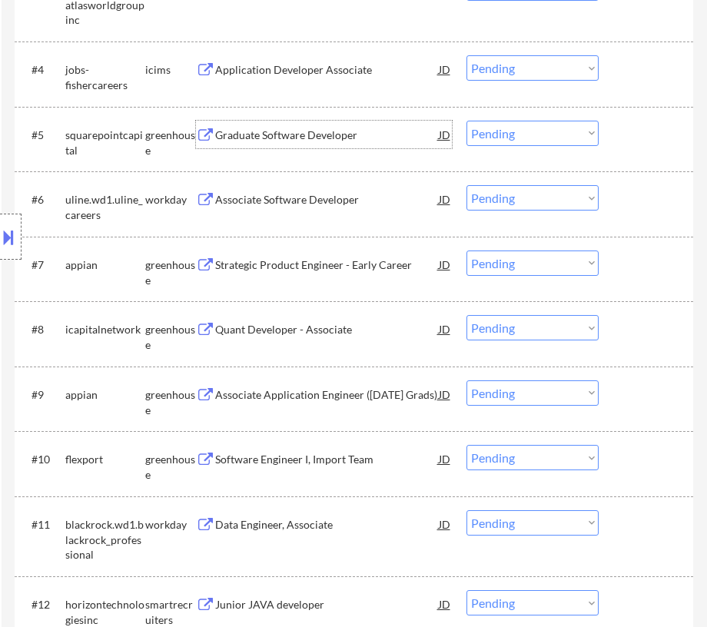
scroll to position [699, 0]
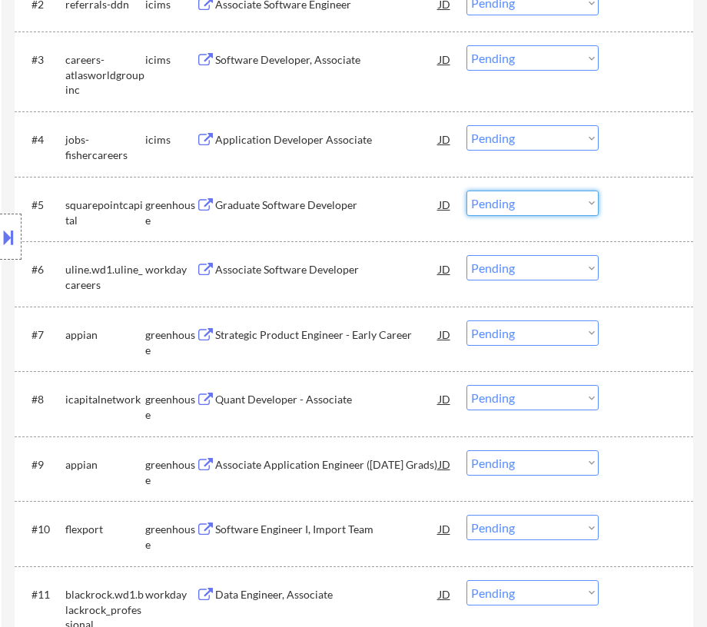
click at [543, 204] on select "Choose an option... Pending Applied Excluded (Questions) Excluded (Expired) Exc…" at bounding box center [533, 203] width 132 height 25
click at [467, 191] on select "Choose an option... Pending Applied Excluded (Questions) Excluded (Expired) Exc…" at bounding box center [533, 203] width 132 height 25
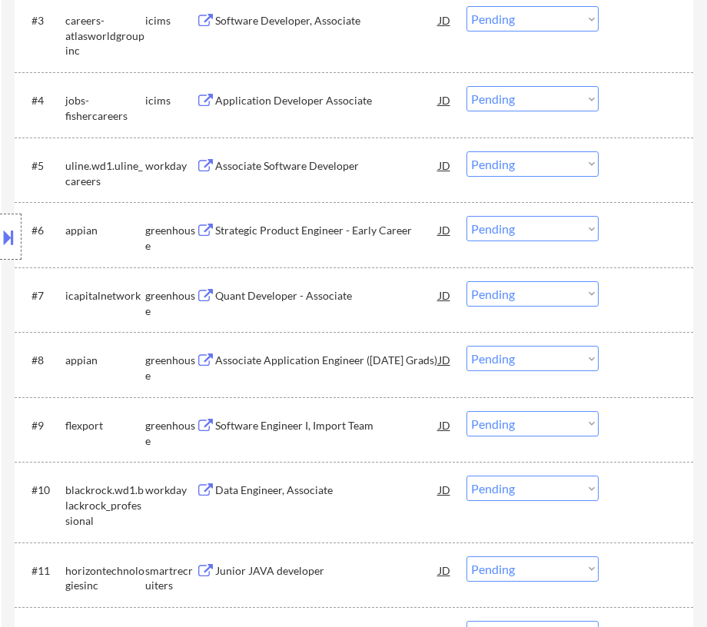
scroll to position [769, 0]
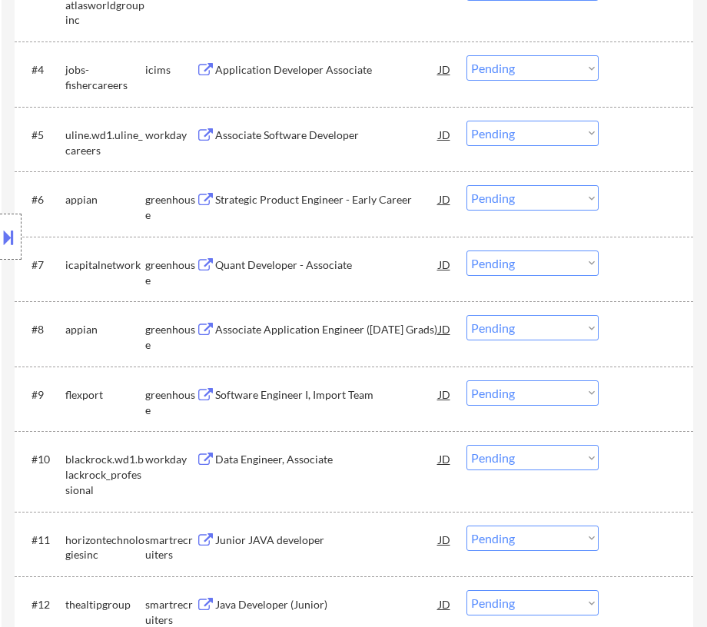
click at [334, 128] on div "Associate Software Developer" at bounding box center [326, 135] width 223 height 15
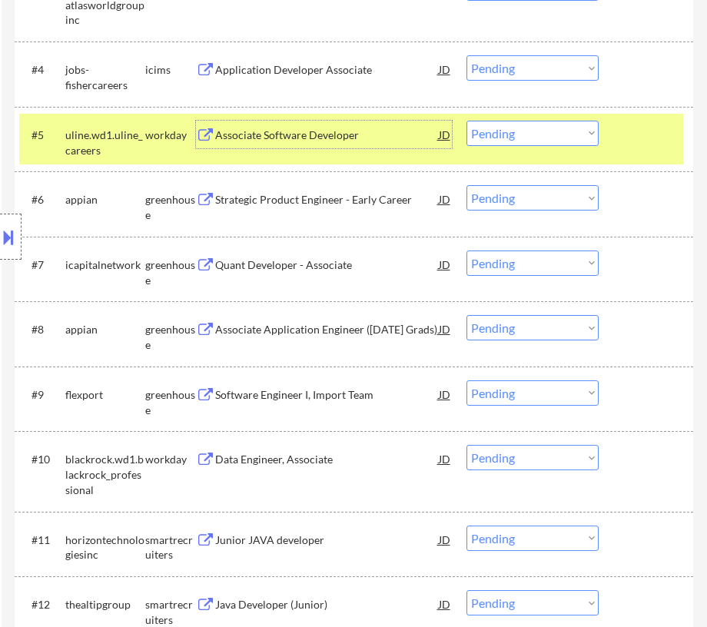
click at [596, 135] on select "Choose an option... Pending Applied Excluded (Questions) Excluded (Expired) Exc…" at bounding box center [533, 133] width 132 height 25
click at [467, 121] on select "Choose an option... Pending Applied Excluded (Questions) Excluded (Expired) Exc…" at bounding box center [533, 133] width 132 height 25
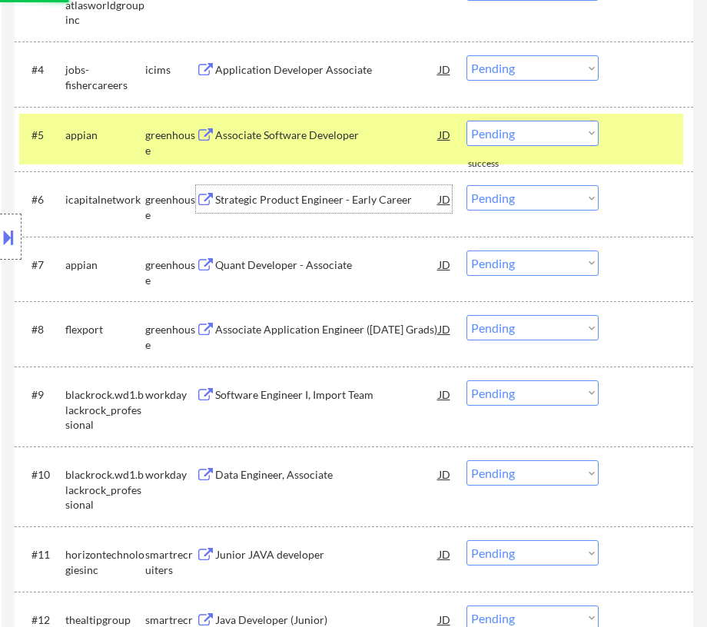
click at [313, 192] on div "Strategic Product Engineer - Early Career" at bounding box center [326, 199] width 223 height 15
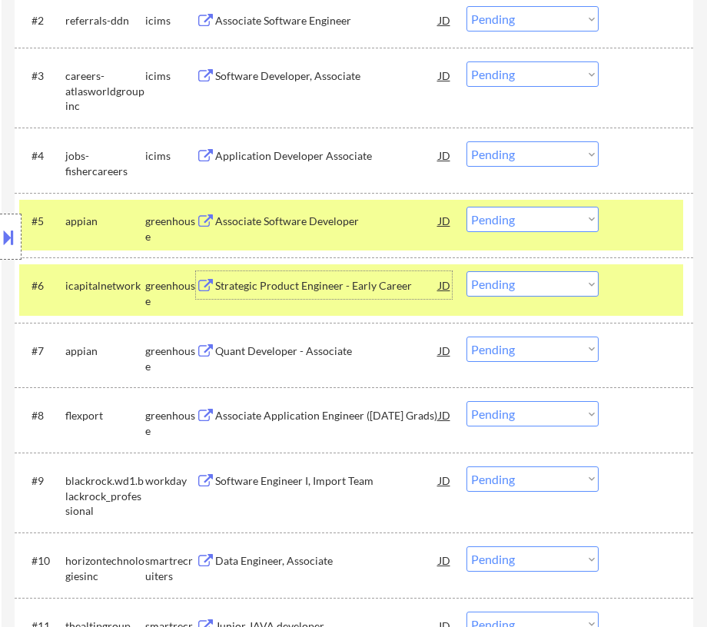
scroll to position [629, 0]
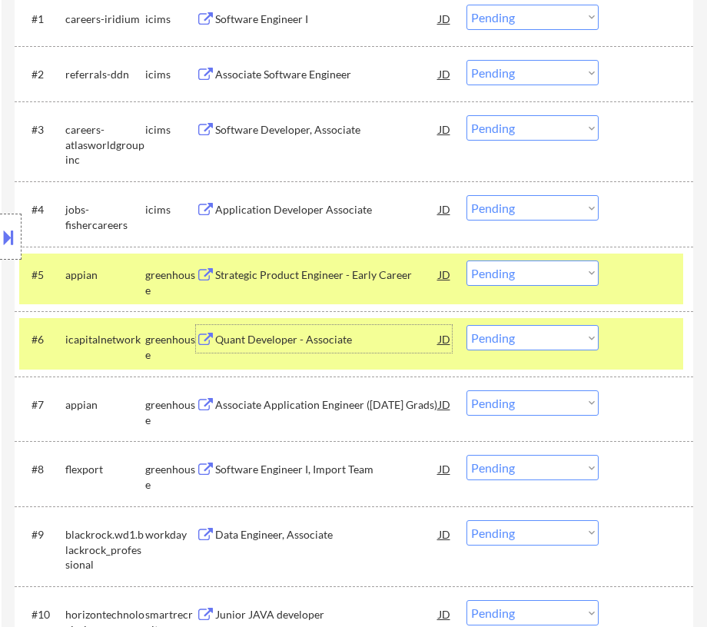
click at [638, 277] on div at bounding box center [648, 275] width 54 height 28
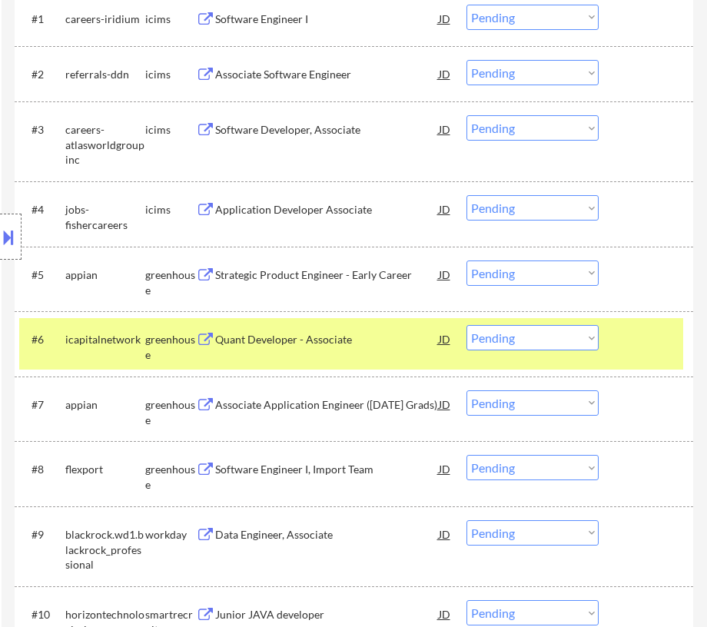
drag, startPoint x: 586, startPoint y: 277, endPoint x: 587, endPoint y: 285, distance: 7.7
click at [586, 277] on select "Choose an option... Pending Applied Excluded (Questions) Excluded (Expired) Exc…" at bounding box center [533, 273] width 132 height 25
click at [467, 261] on select "Choose an option... Pending Applied Excluded (Questions) Excluded (Expired) Exc…" at bounding box center [533, 273] width 132 height 25
select select ""pending""
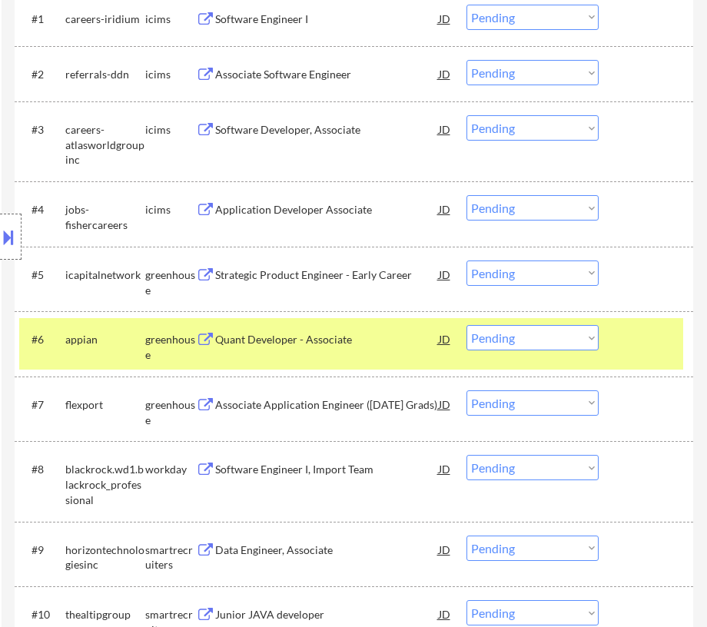
click at [548, 333] on select "Choose an option... Pending Applied Excluded (Questions) Excluded (Expired) Exc…" at bounding box center [533, 337] width 132 height 25
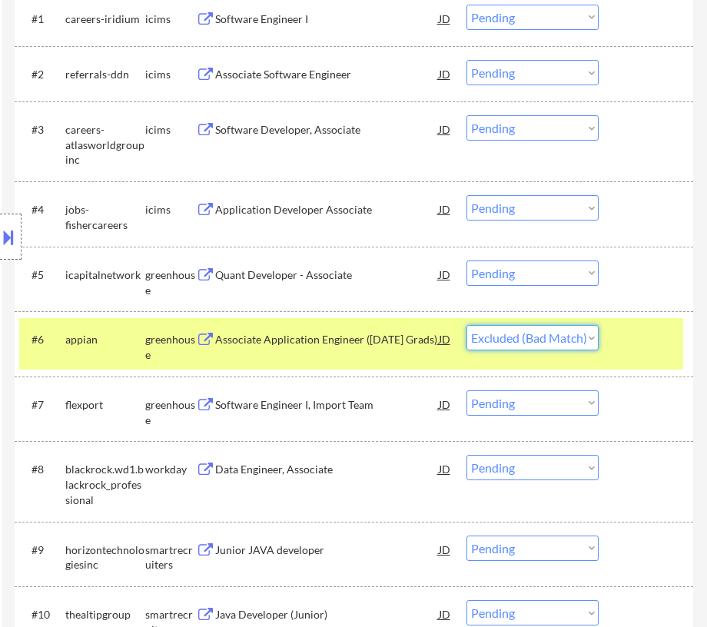
click at [467, 325] on select "Choose an option... Pending Applied Excluded (Questions) Excluded (Expired) Exc…" at bounding box center [533, 337] width 132 height 25
select select ""pending""
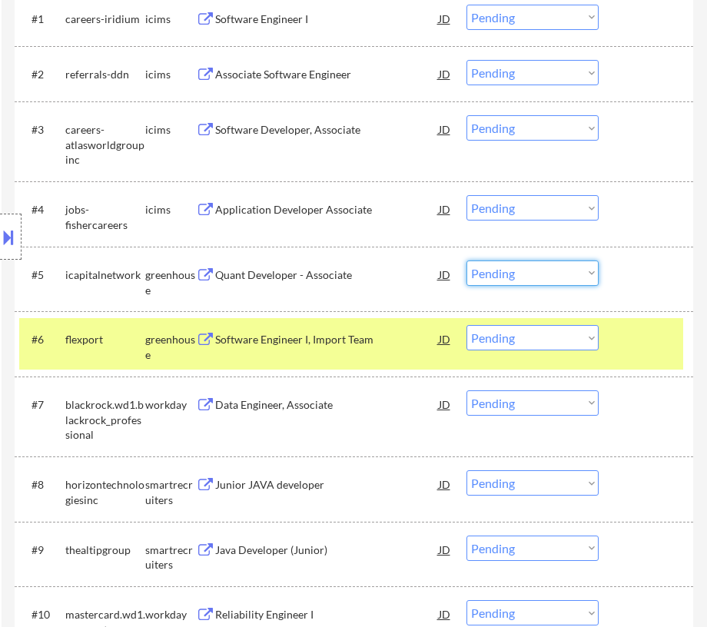
click at [515, 268] on select "Choose an option... Pending Applied Excluded (Questions) Excluded (Expired) Exc…" at bounding box center [533, 273] width 132 height 25
click at [467, 261] on select "Choose an option... Pending Applied Excluded (Questions) Excluded (Expired) Exc…" at bounding box center [533, 273] width 132 height 25
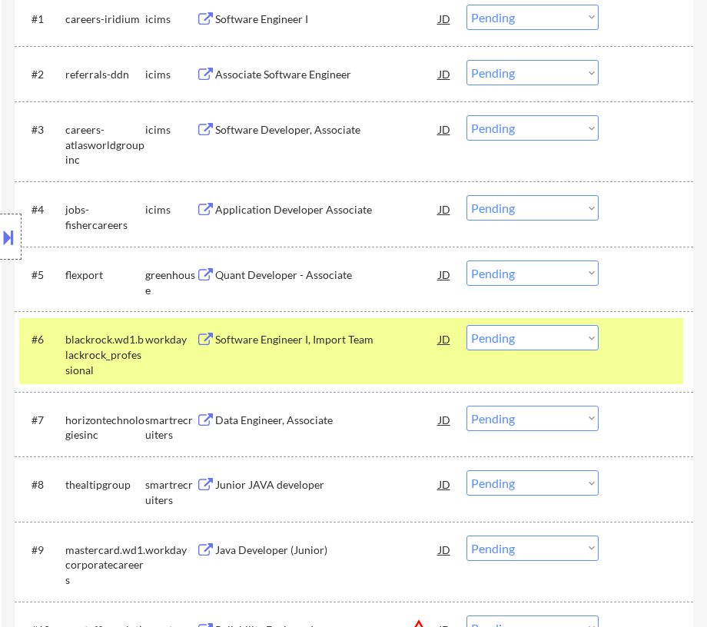
click at [629, 335] on div at bounding box center [648, 339] width 54 height 28
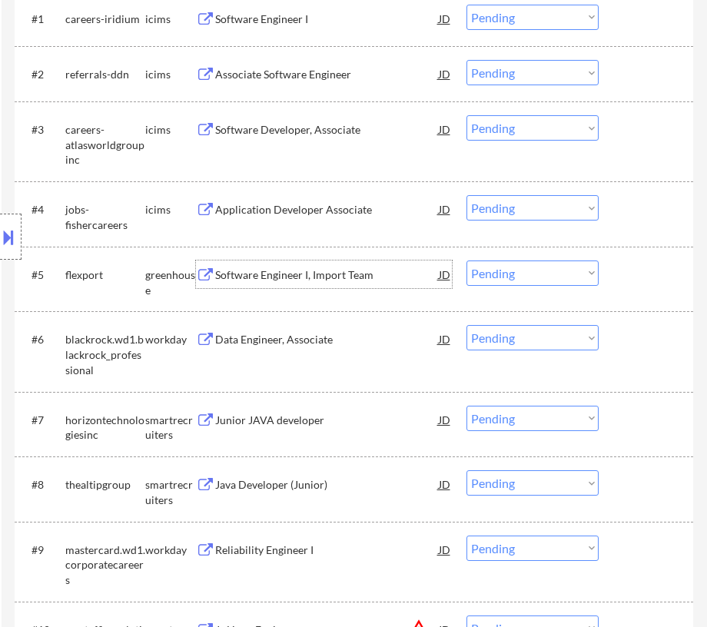
click at [301, 275] on div "Software Engineer I, Import Team" at bounding box center [326, 275] width 223 height 15
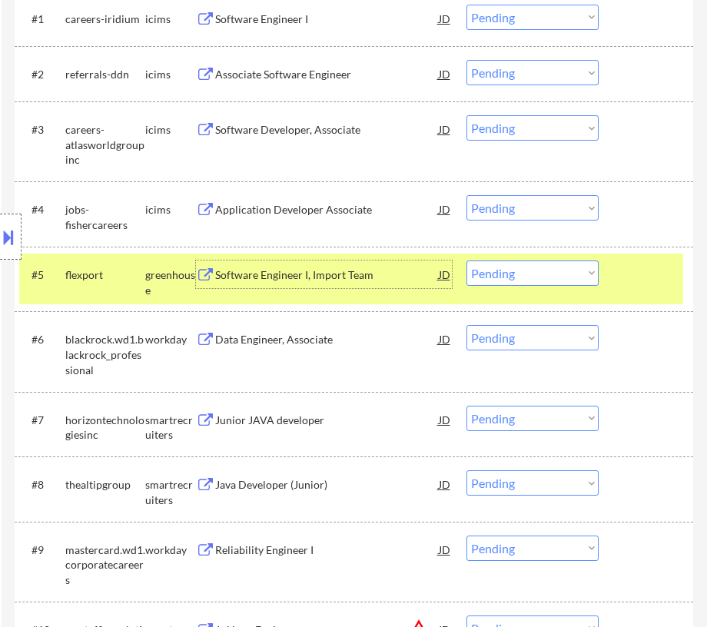
click at [362, 348] on div "Data Engineer, Associate" at bounding box center [326, 339] width 223 height 28
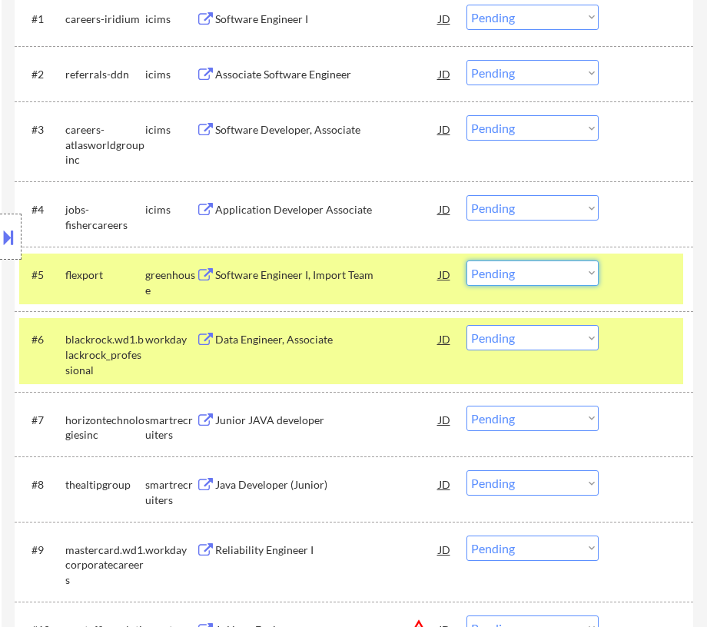
click at [546, 276] on select "Choose an option... Pending Applied Excluded (Questions) Excluded (Expired) Exc…" at bounding box center [533, 273] width 132 height 25
click at [467, 261] on select "Choose an option... Pending Applied Excluded (Questions) Excluded (Expired) Exc…" at bounding box center [533, 273] width 132 height 25
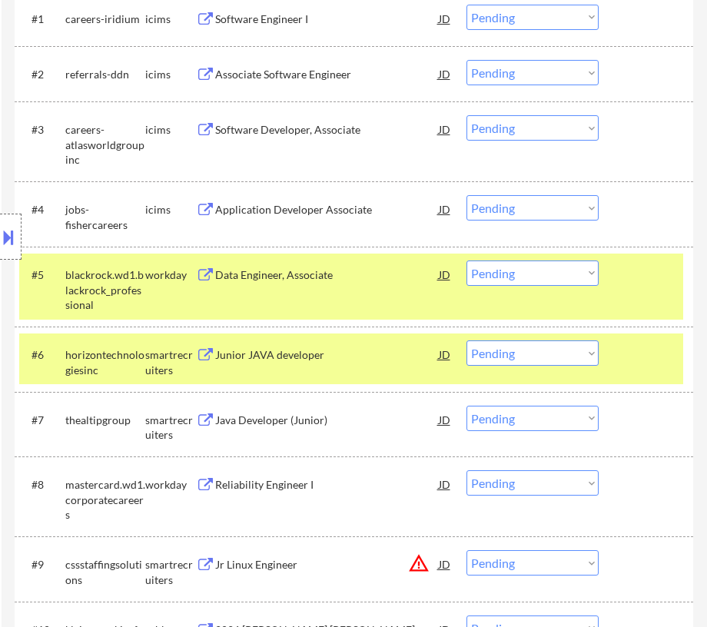
click at [632, 370] on div "#6 horizontechnologiesinc smartrecruiters Junior JAVA developer [PERSON_NAME] a…" at bounding box center [351, 359] width 664 height 51
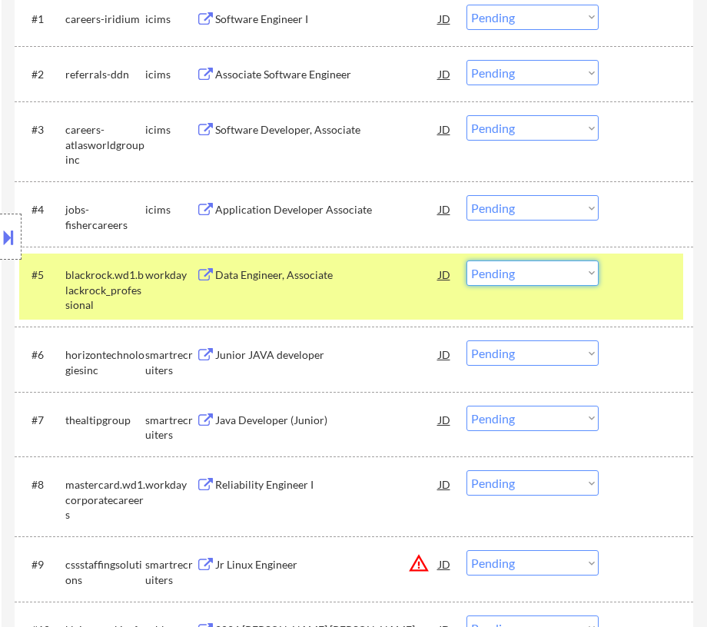
click at [587, 272] on select "Choose an option... Pending Applied Excluded (Questions) Excluded (Expired) Exc…" at bounding box center [533, 273] width 132 height 25
click at [467, 261] on select "Choose an option... Pending Applied Excluded (Questions) Excluded (Expired) Exc…" at bounding box center [533, 273] width 132 height 25
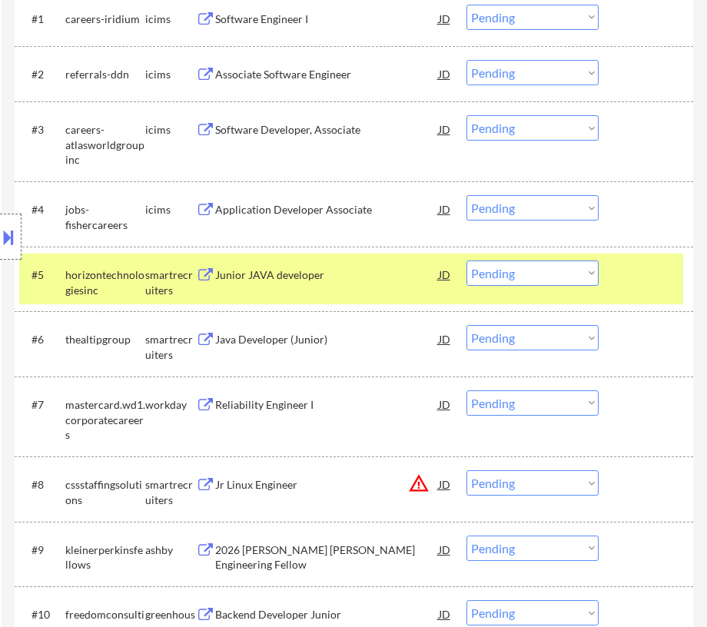
click at [384, 279] on div "Junior JAVA developer" at bounding box center [326, 275] width 223 height 15
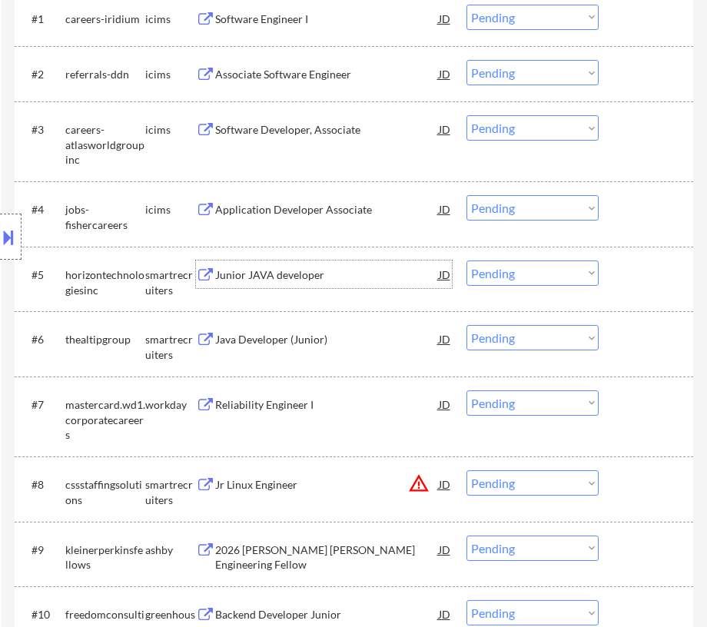
click at [524, 276] on select "Choose an option... Pending Applied Excluded (Questions) Excluded (Expired) Exc…" at bounding box center [533, 273] width 132 height 25
click at [467, 261] on select "Choose an option... Pending Applied Excluded (Questions) Excluded (Expired) Exc…" at bounding box center [533, 273] width 132 height 25
select select ""pending""
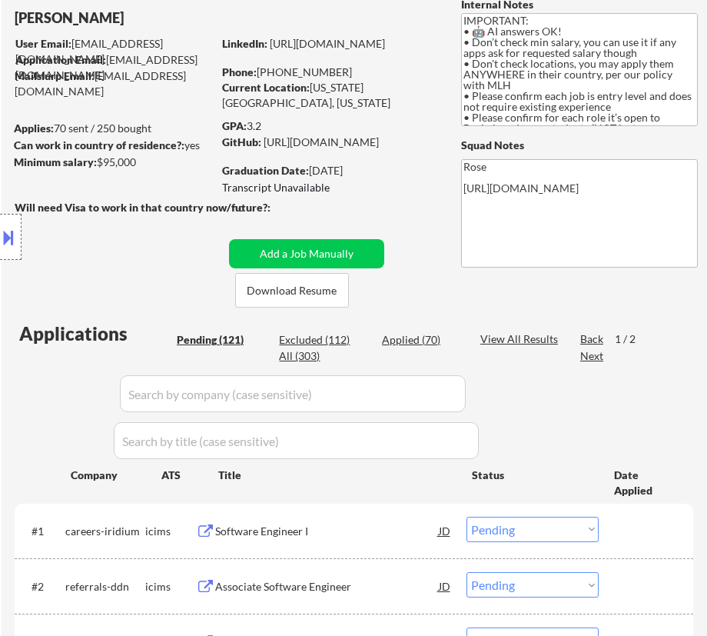
scroll to position [139, 0]
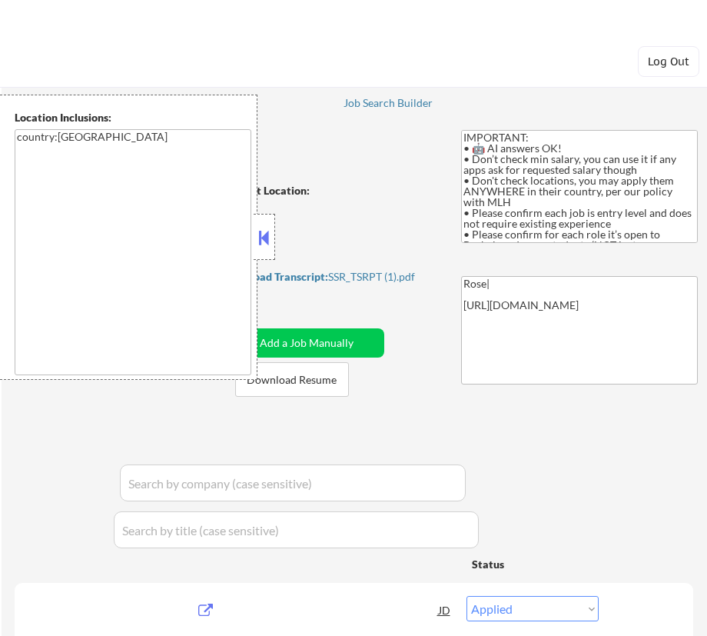
select select ""applied""
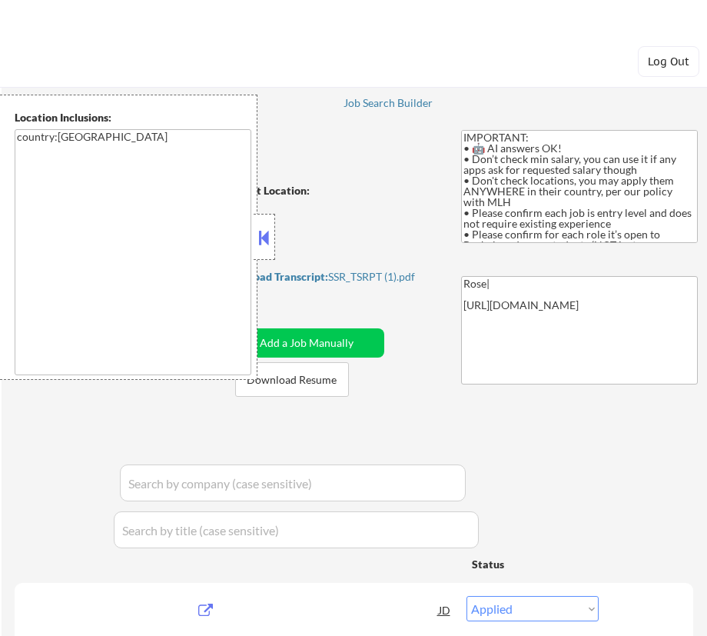
select select ""applied""
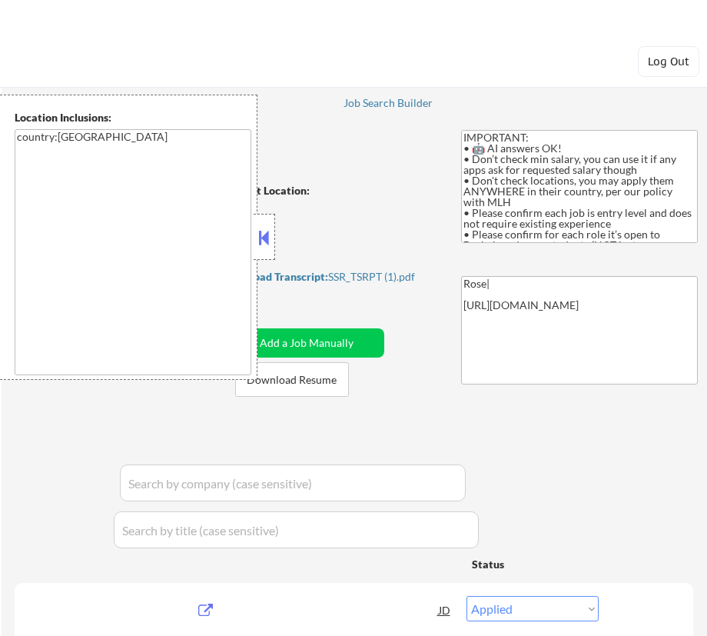
select select ""applied""
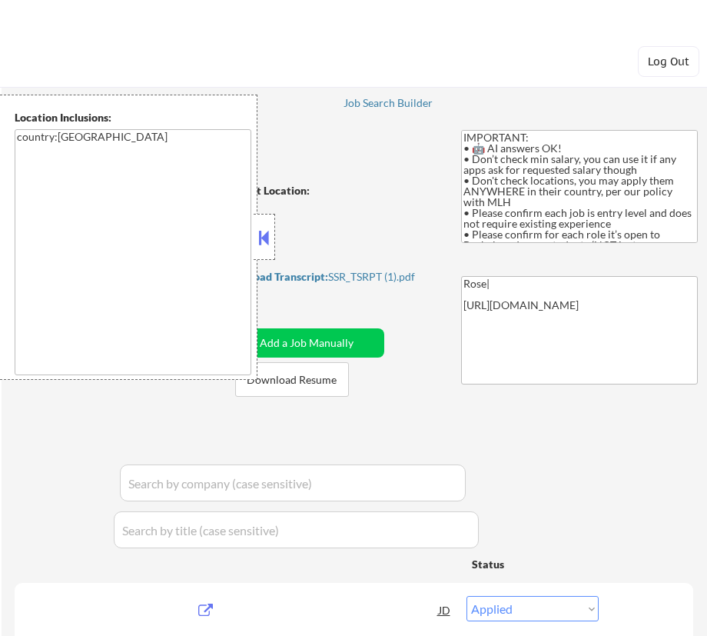
select select ""applied""
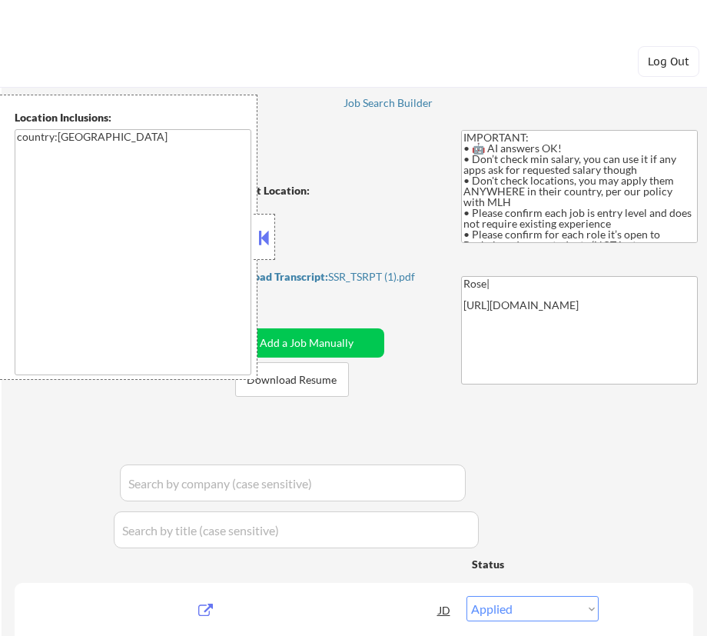
select select ""applied""
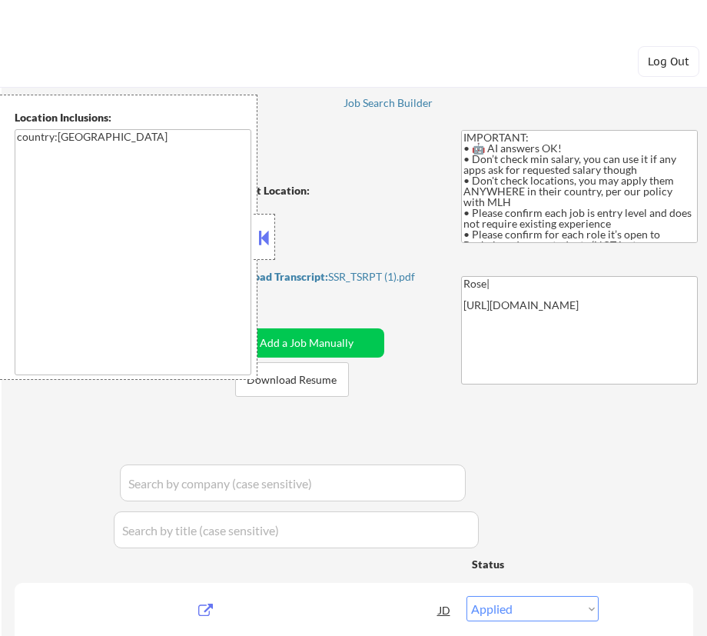
select select ""applied""
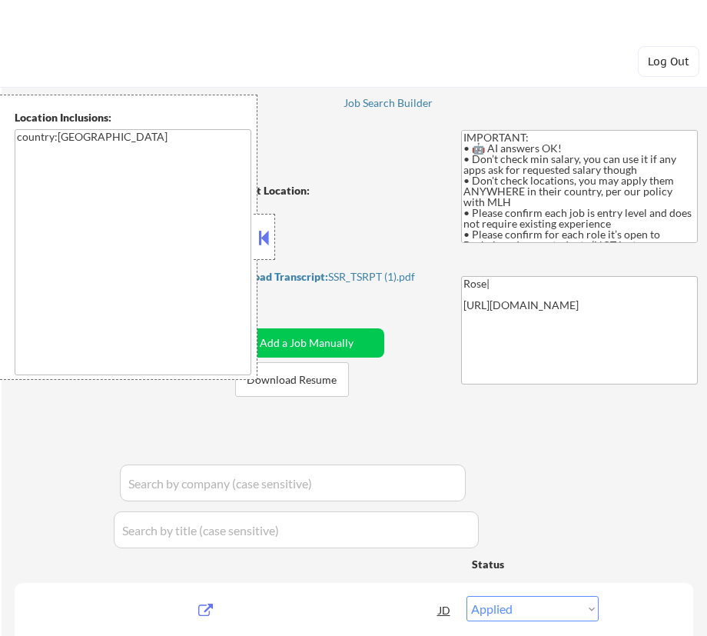
select select ""applied""
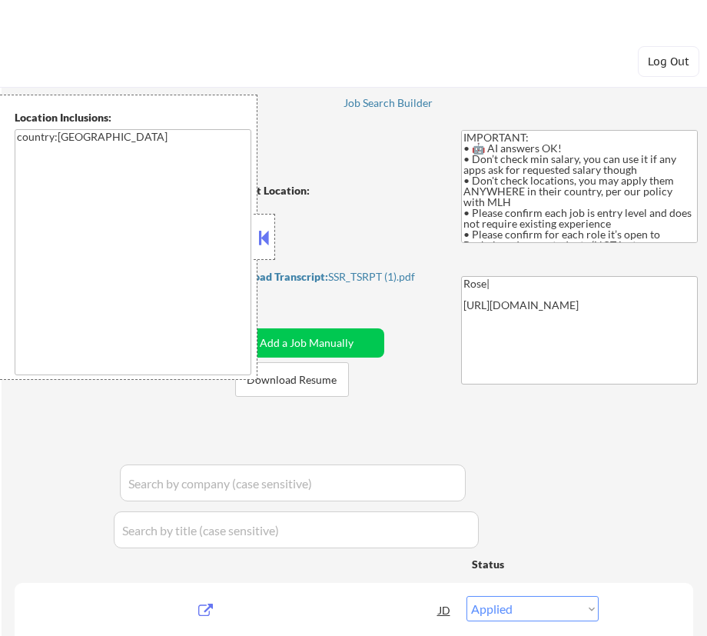
select select ""applied""
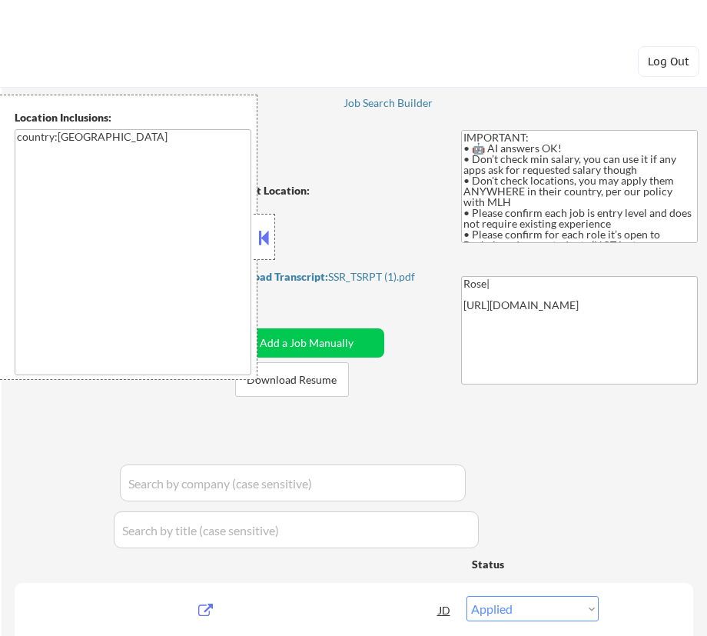
select select ""applied""
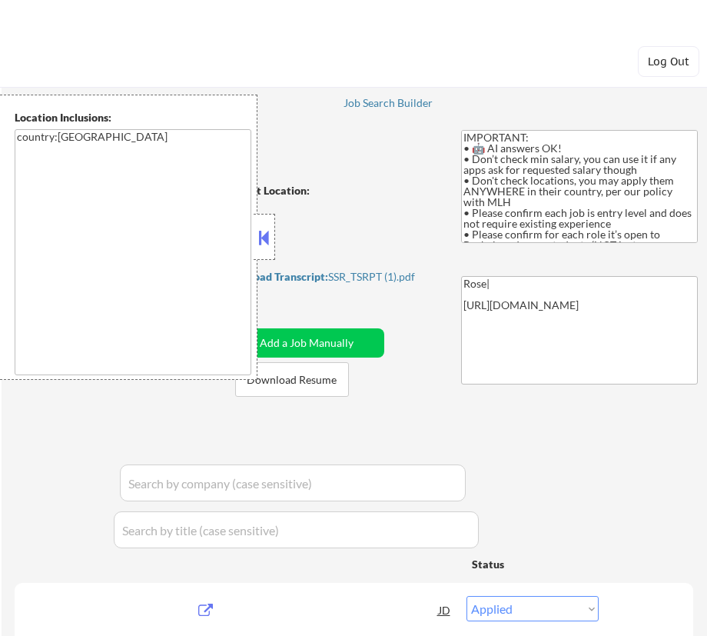
select select ""applied""
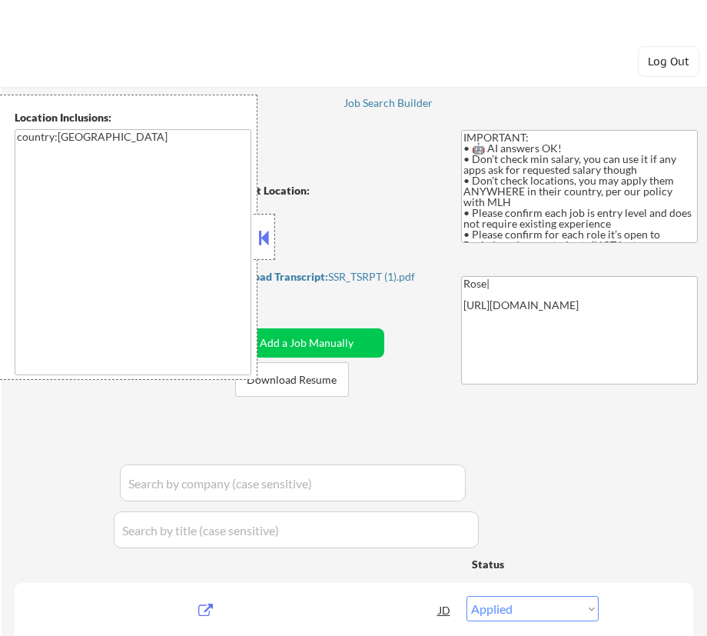
select select ""excluded__bad_match_""
select select ""excluded__expired_""
select select ""pending""
select select ""excluded__expired_""
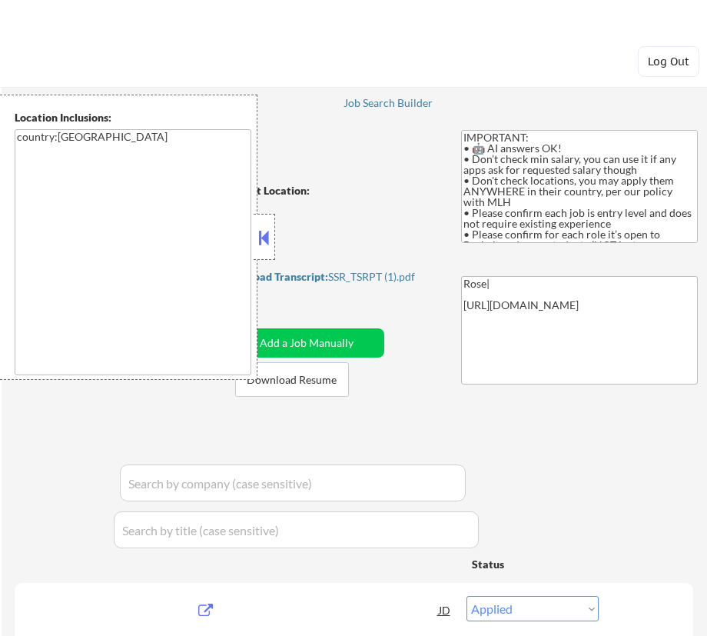
select select ""excluded__expired_""
select select ""excluded__bad_match_""
select select ""excluded__expired_""
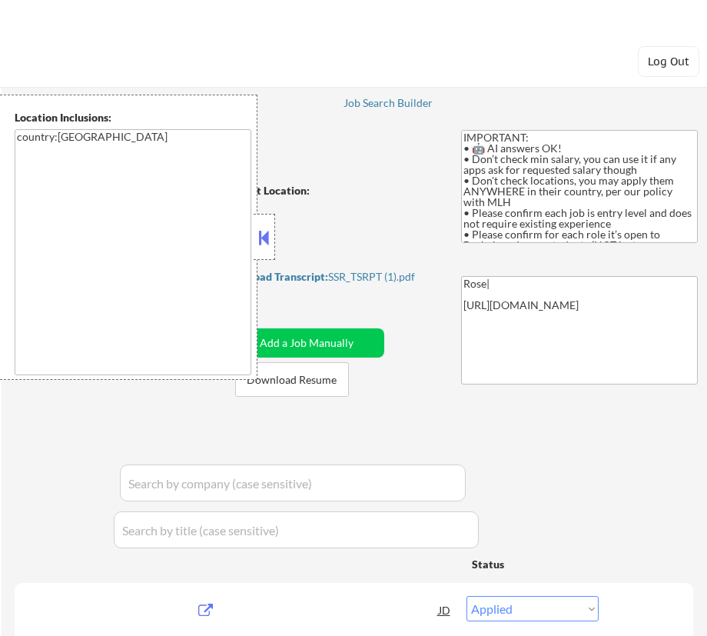
select select ""excluded__expired_""
select select ""excluded__bad_match_""
select select ""excluded__expired_""
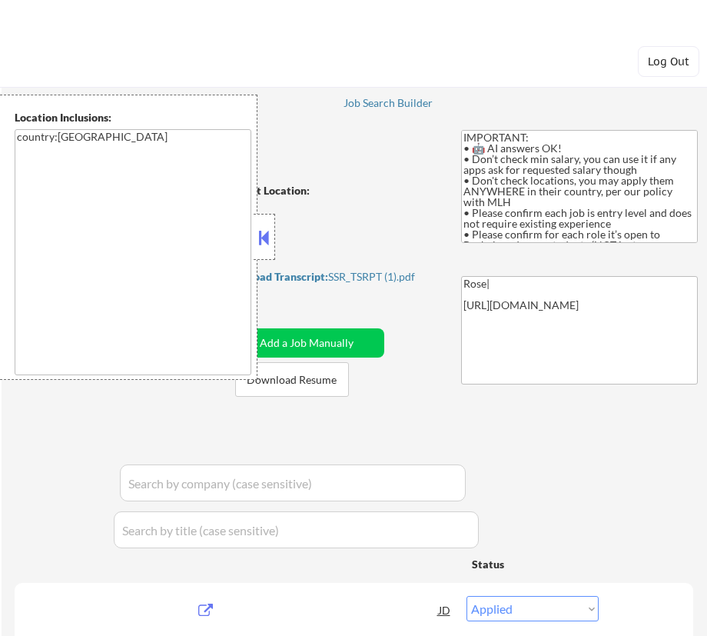
select select ""excluded__expired_""
select select ""excluded""
select select ""excluded__expired_""
select select ""pending""
select select ""excluded""
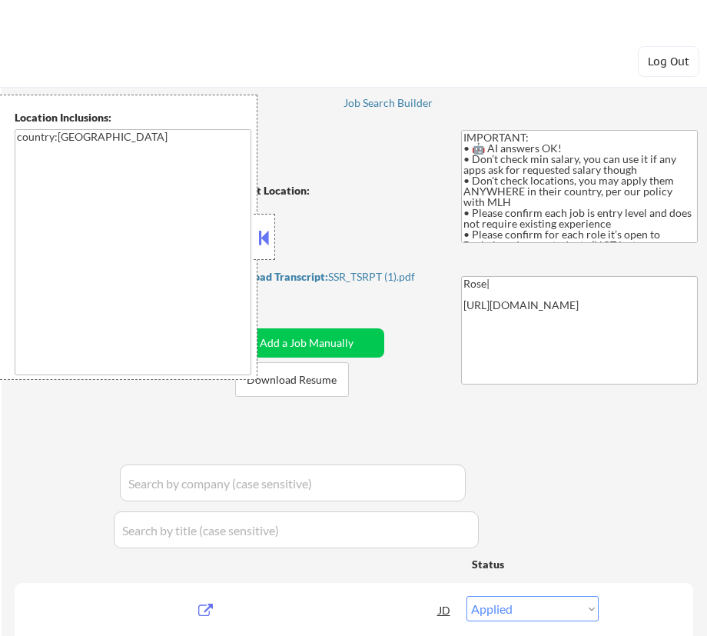
select select ""excluded__expired_""
select select ""excluded""
select select ""excluded__expired_""
select select ""excluded__bad_match_""
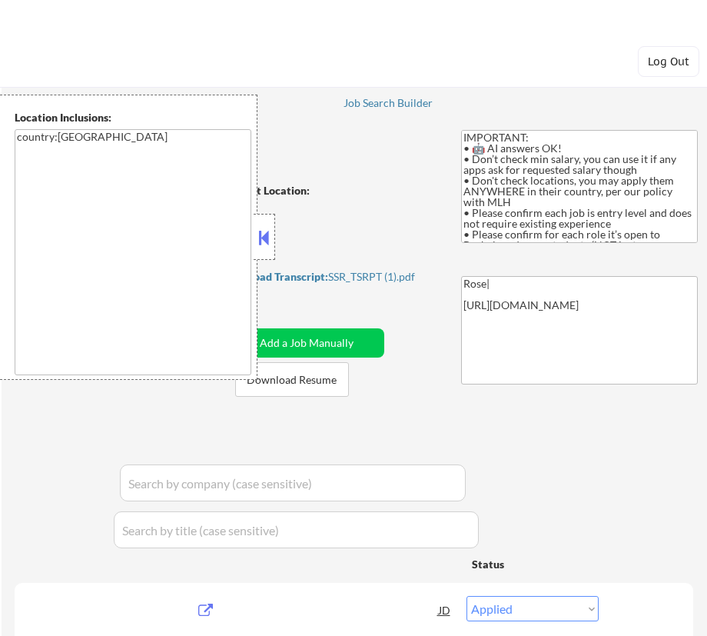
select select ""excluded__expired_""
select select ""excluded""
select select ""excluded__bad_match_""
select select ""excluded__expired_""
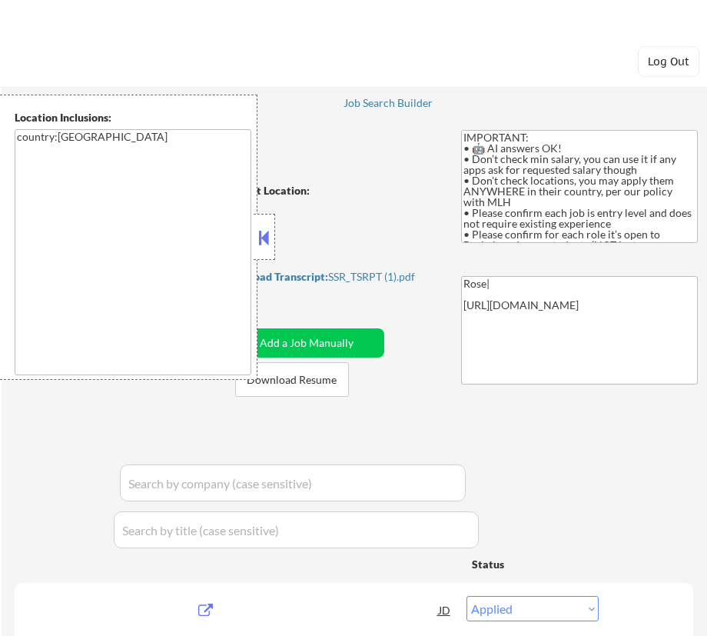
select select ""excluded__expired_""
select select ""pending""
select select ""excluded__bad_match_""
select select ""excluded__expired_""
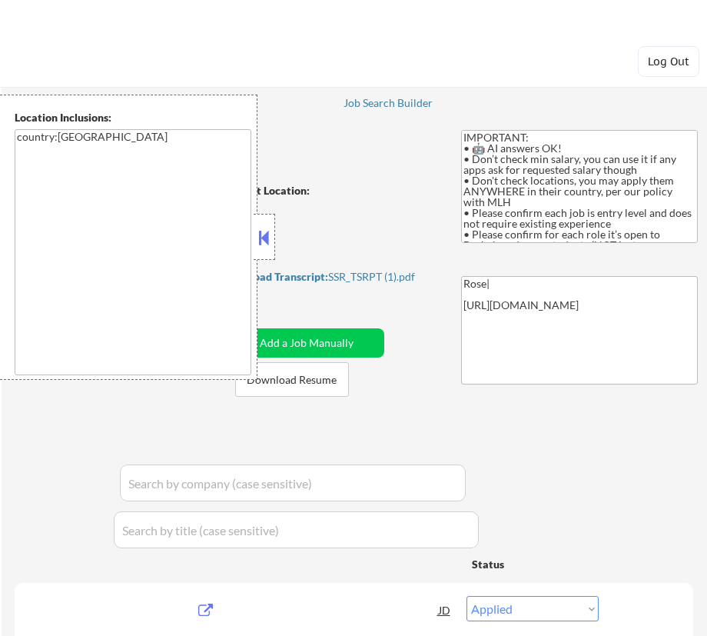
select select ""excluded__expired_""
select select ""excluded__bad_match_""
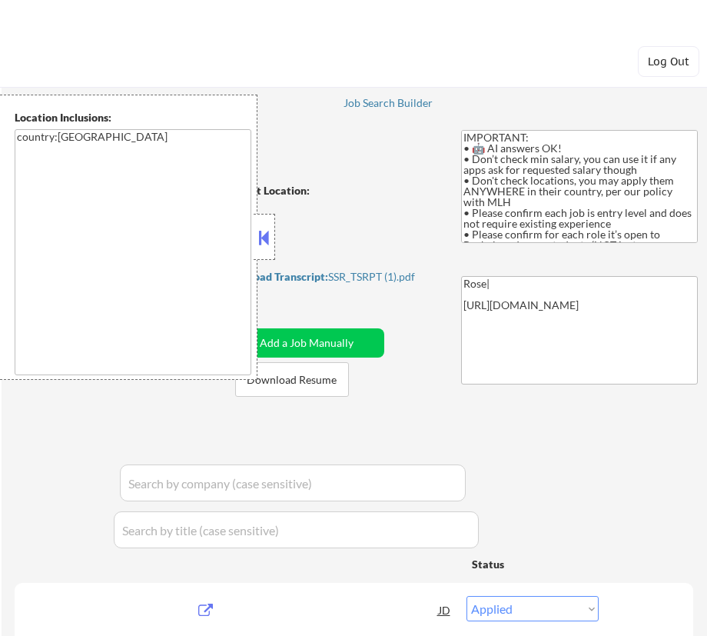
select select ""excluded__expired_""
select select ""excluded""
select select ""excluded__expired_""
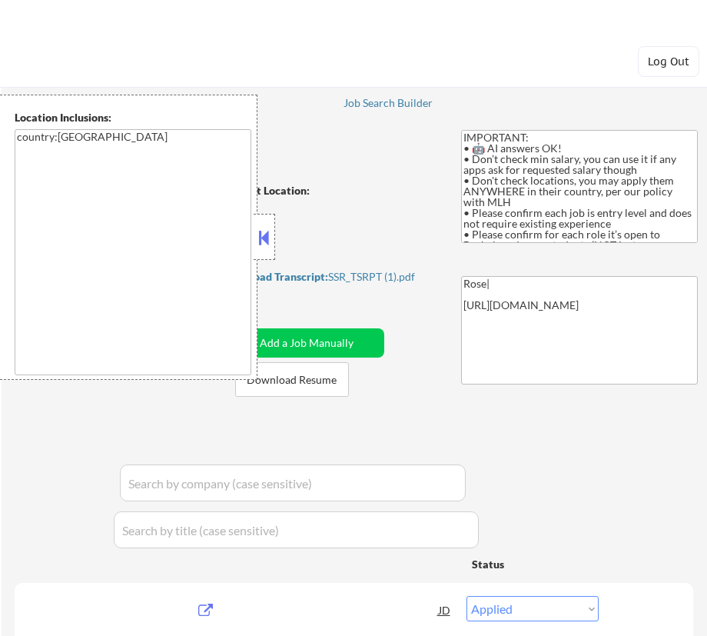
select select ""excluded__bad_match_""
select select ""pending""
select select ""excluded__expired_""
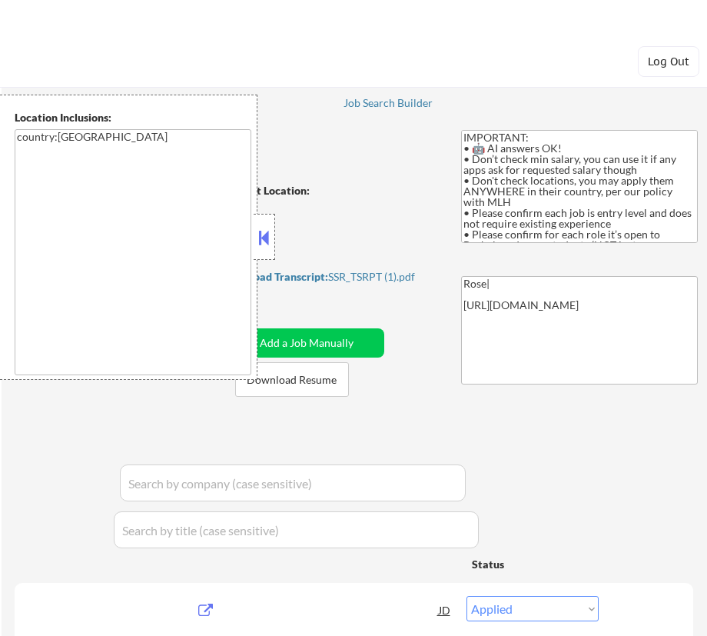
select select ""pending""
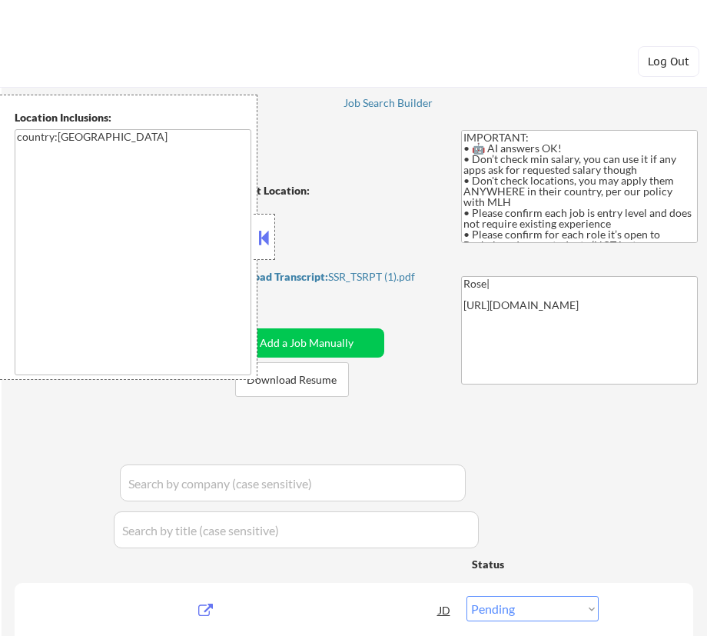
select select ""pending""
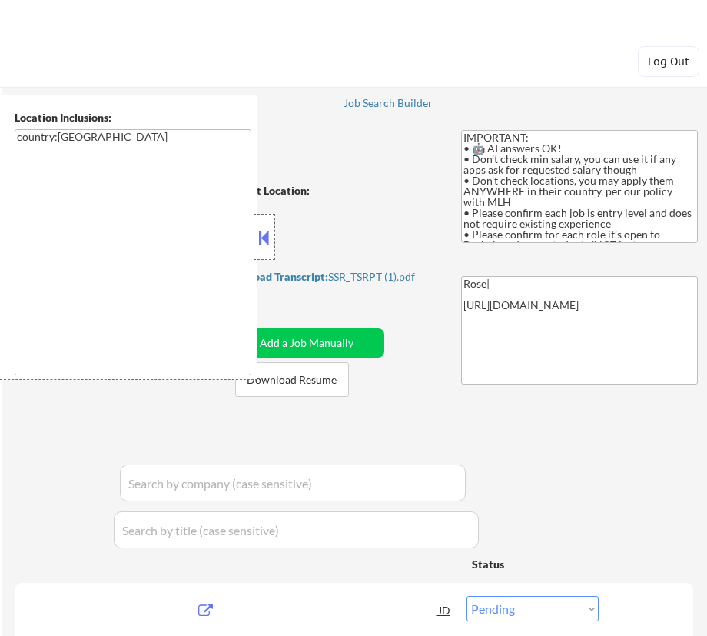
select select ""pending""
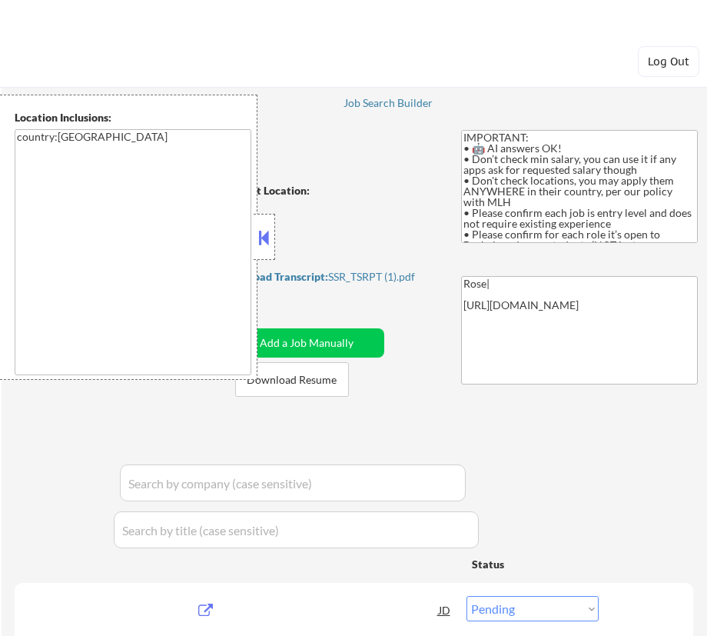
select select ""pending""
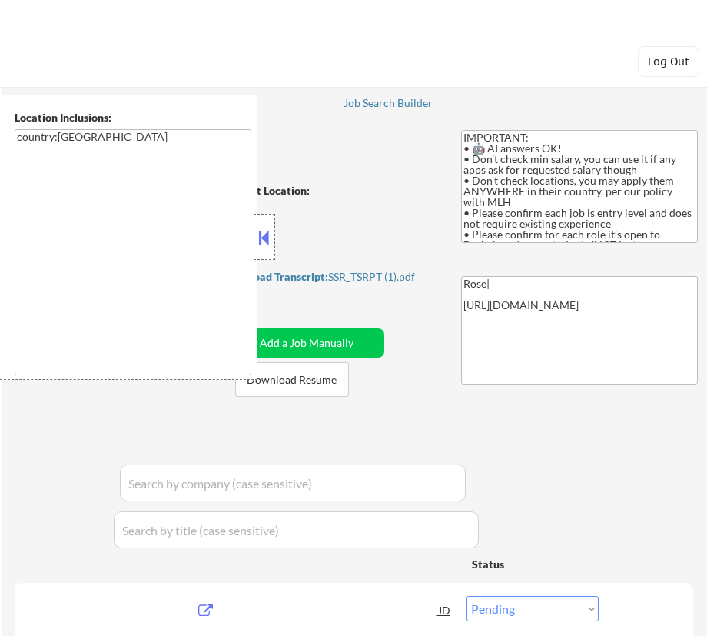
select select ""pending""
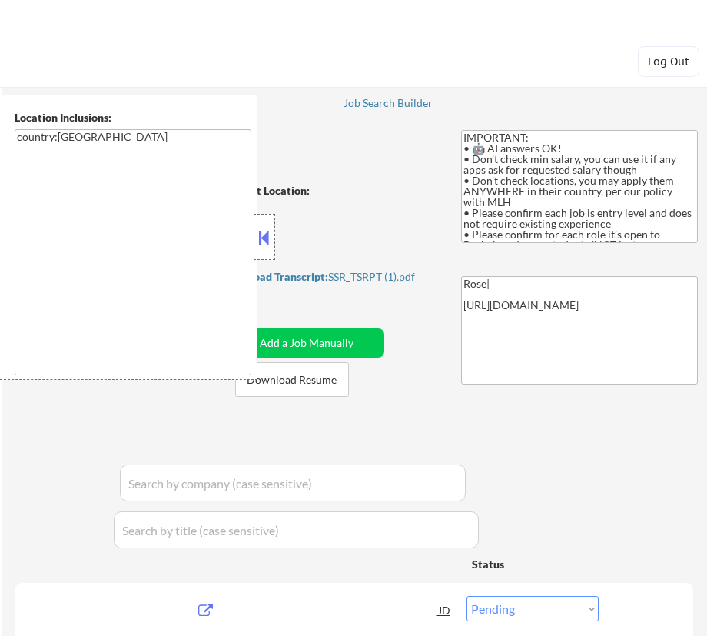
select select ""pending""
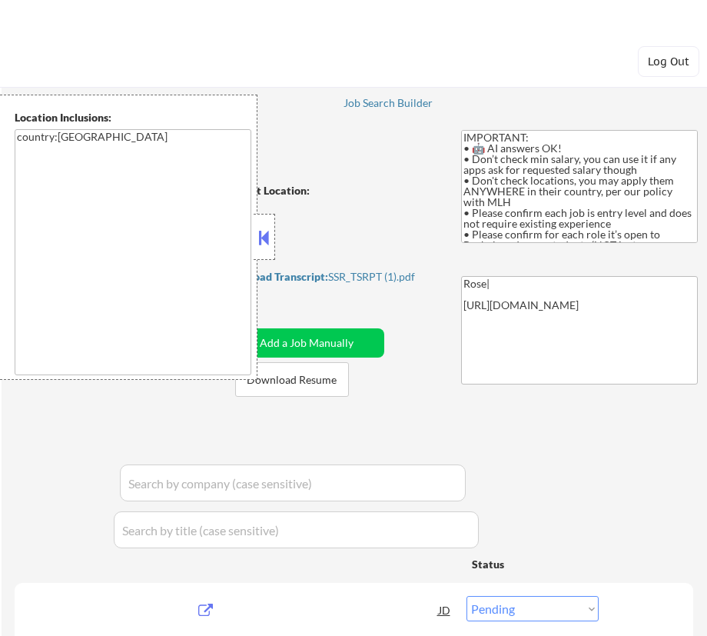
select select ""pending""
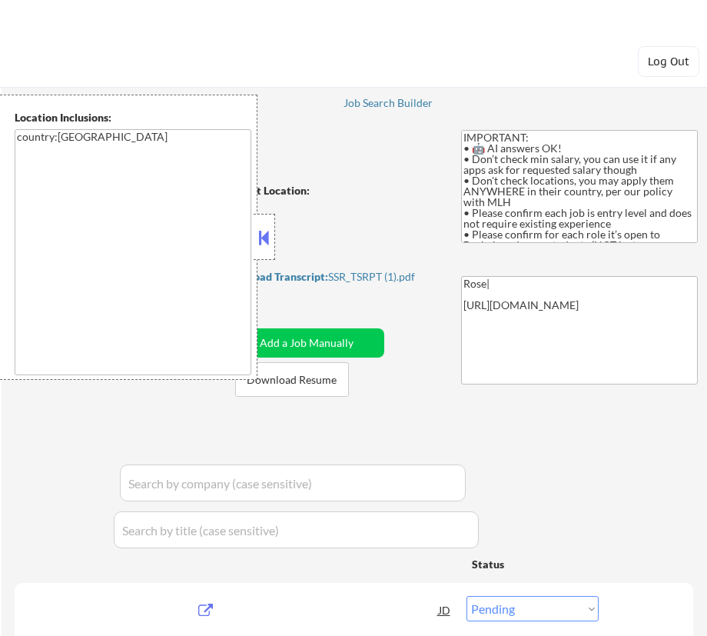
select select ""pending""
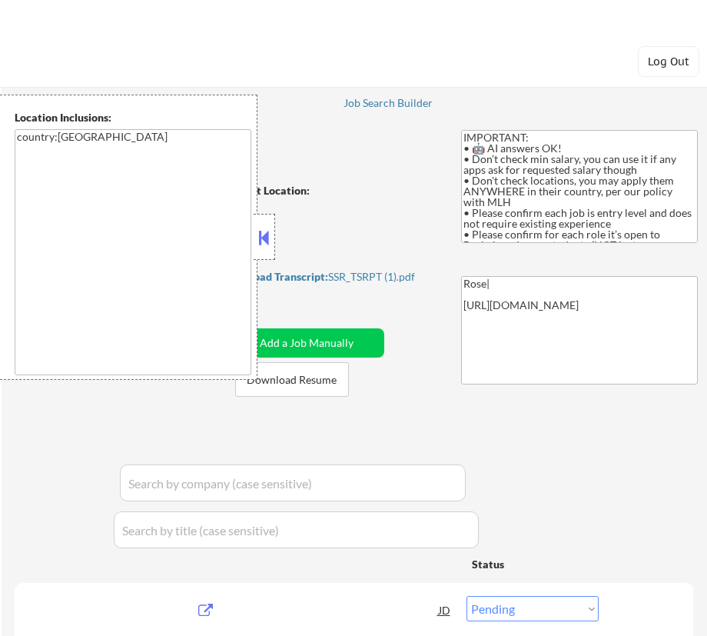
select select ""pending""
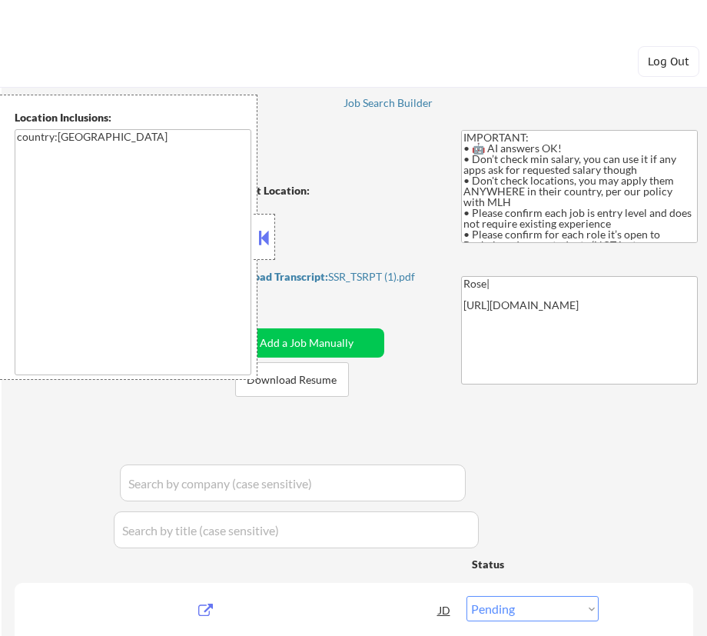
select select ""pending""
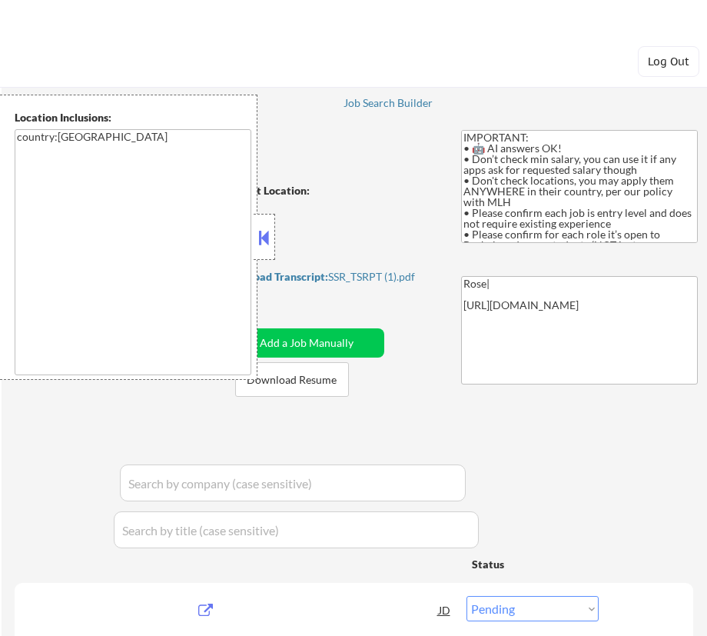
select select ""pending""
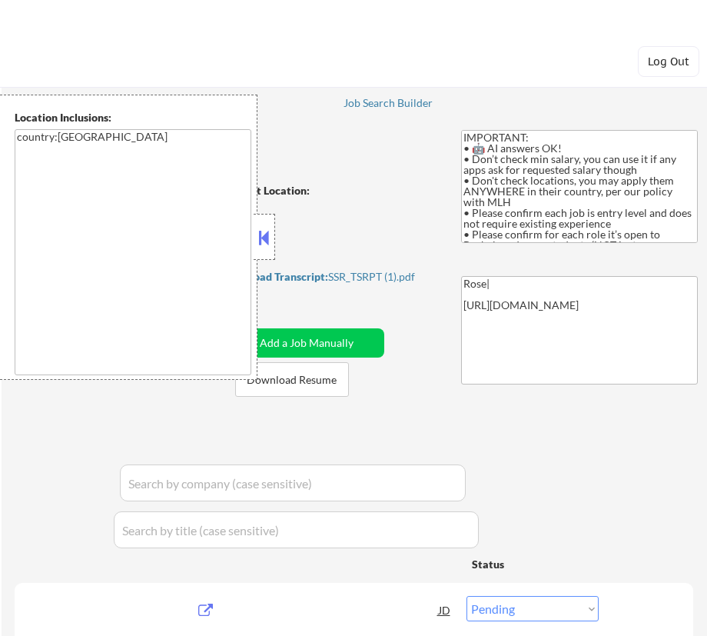
select select ""pending""
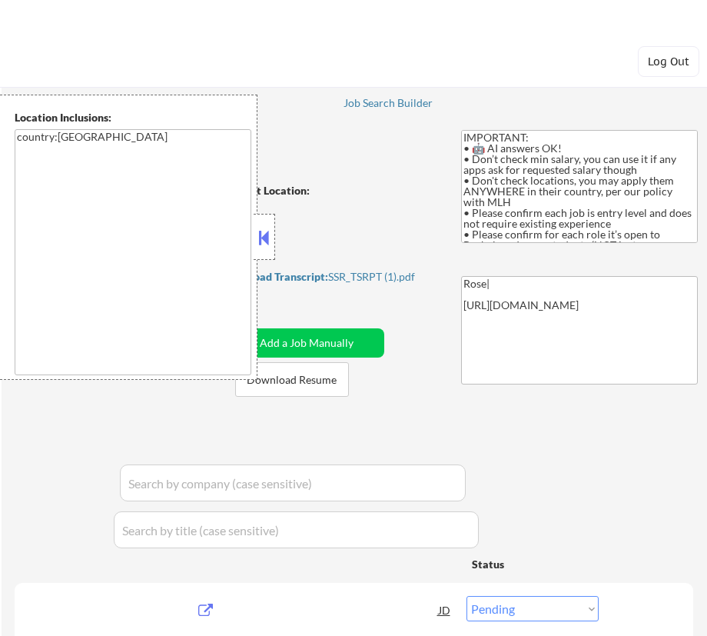
select select ""pending""
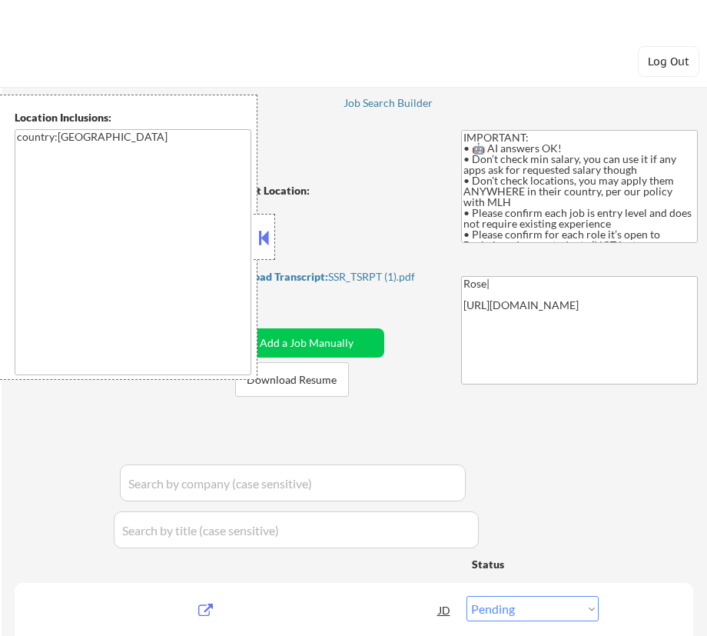
select select ""pending""
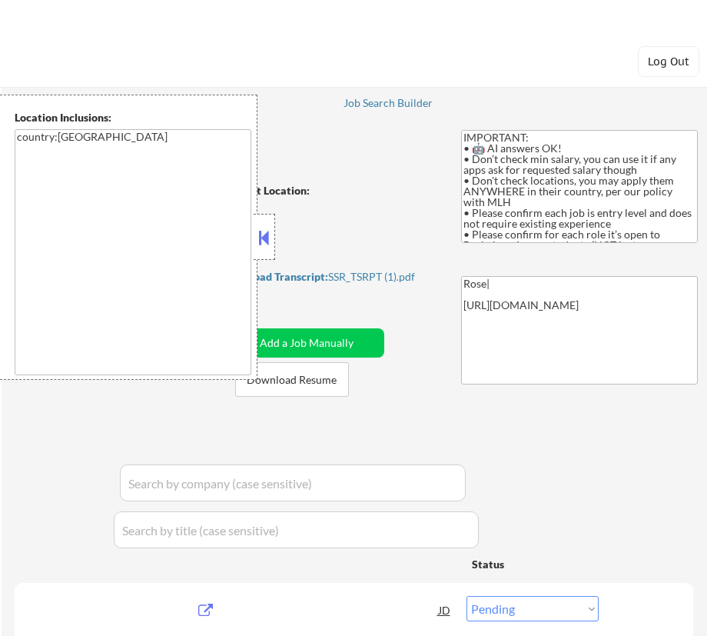
select select ""pending""
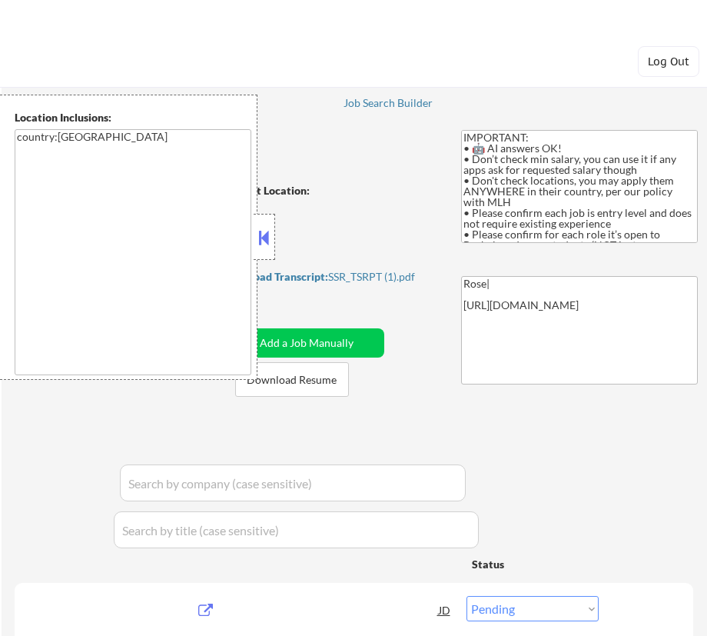
select select ""pending""
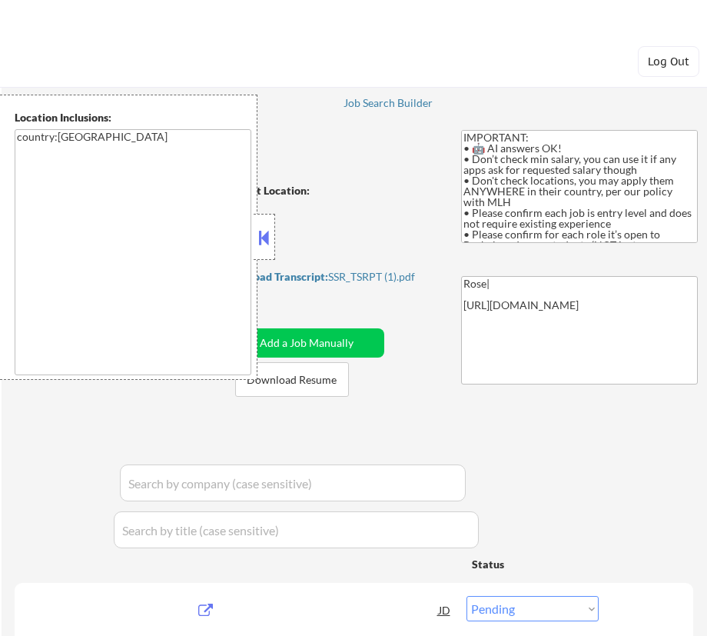
select select ""pending""
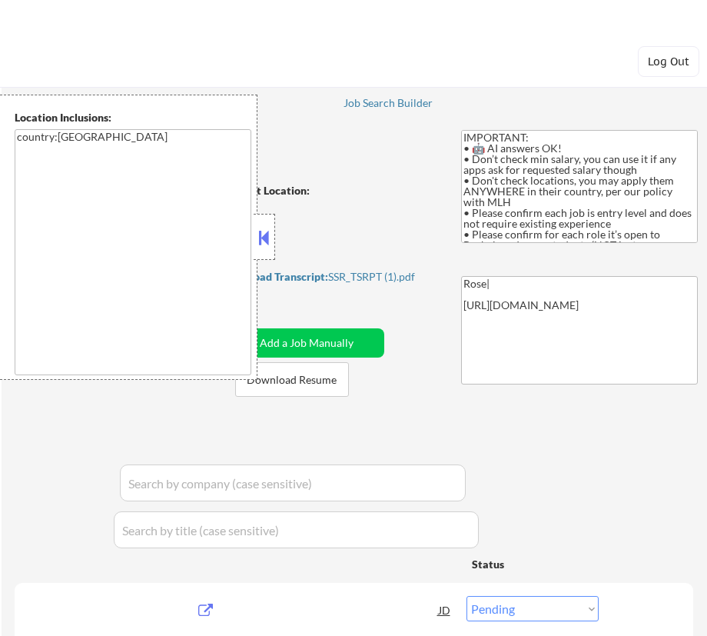
select select ""pending""
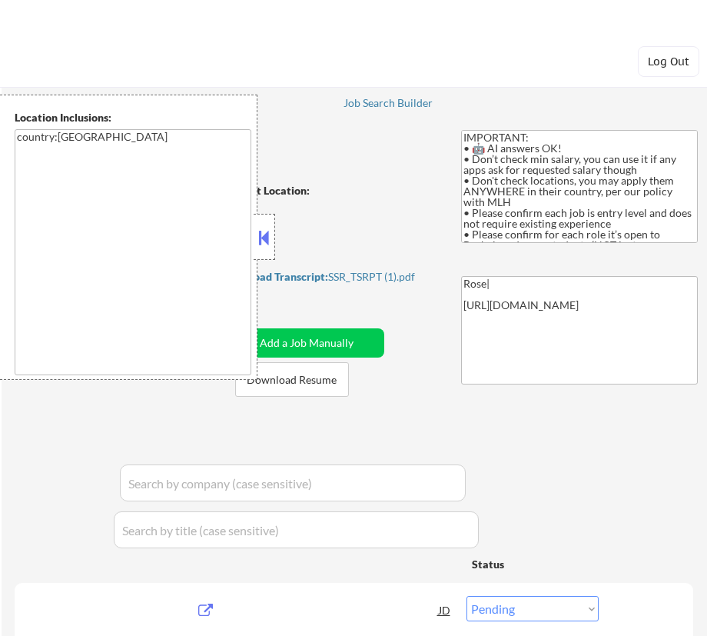
select select ""pending""
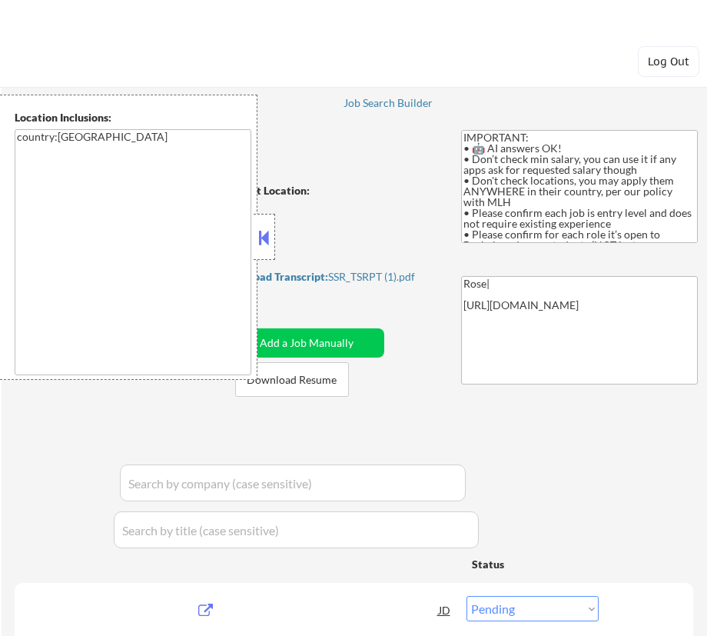
select select ""pending""
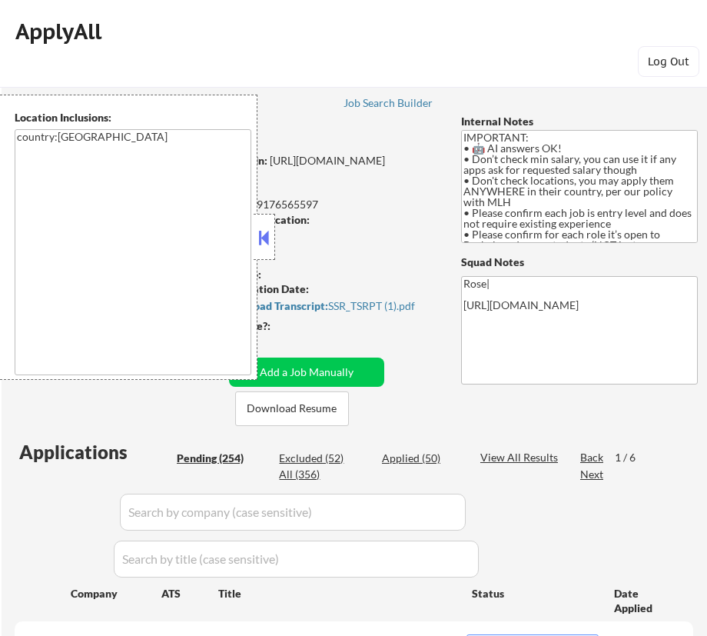
click at [269, 245] on button at bounding box center [264, 237] width 17 height 23
